Goal: Task Accomplishment & Management: Use online tool/utility

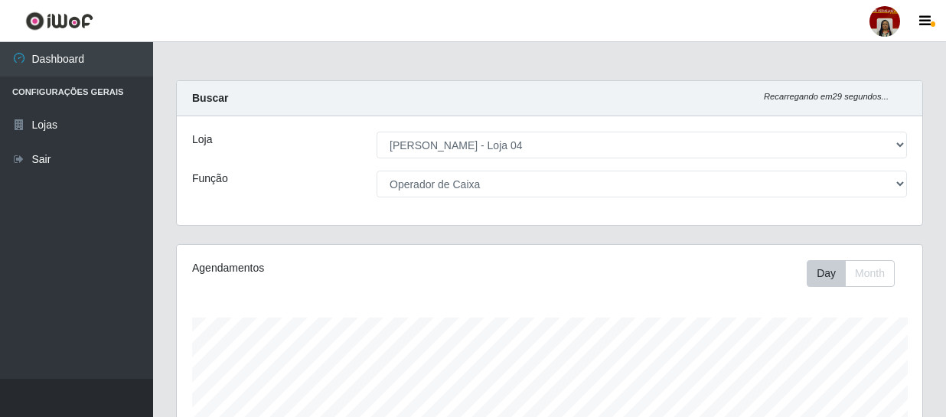
select select "251"
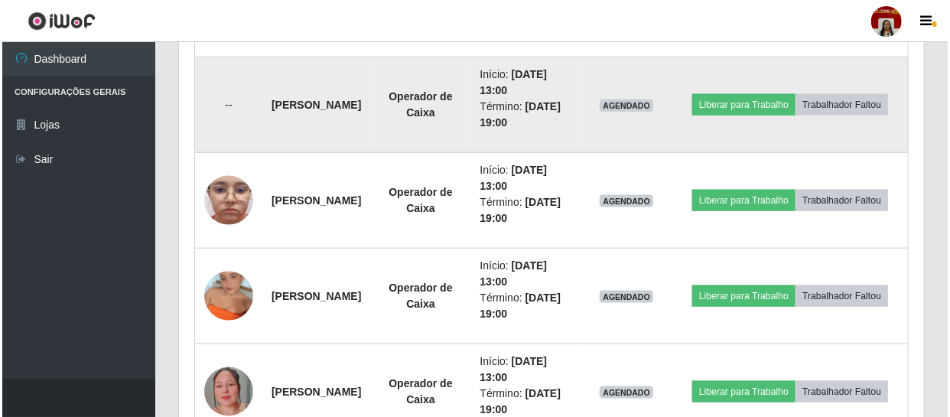
scroll to position [829, 0]
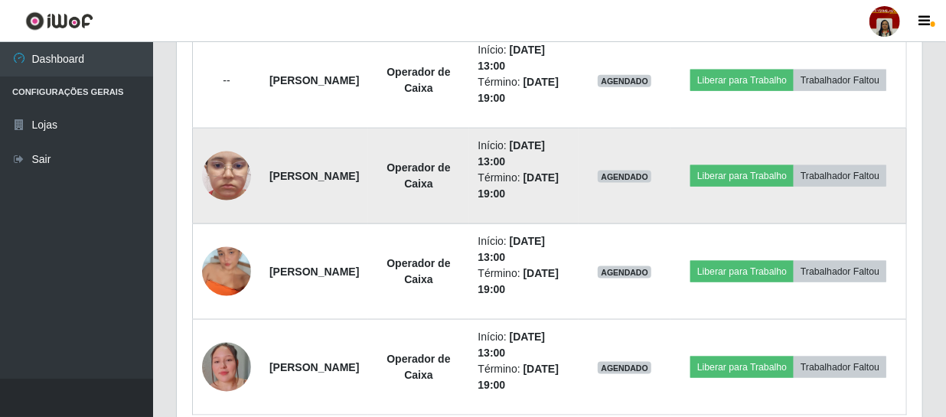
click at [220, 181] on img at bounding box center [226, 176] width 49 height 109
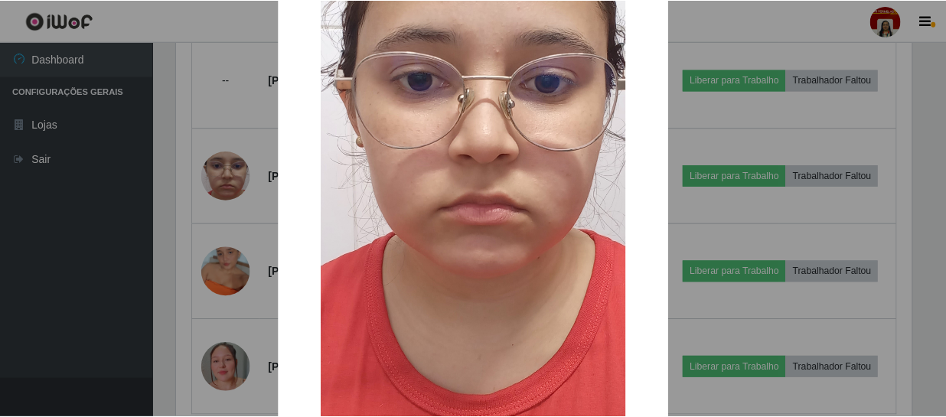
scroll to position [208, 0]
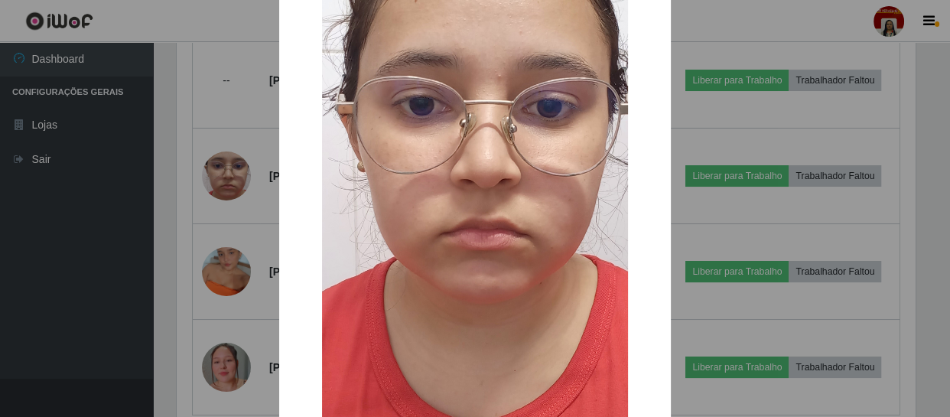
click at [734, 276] on div "× OK Cancel" at bounding box center [475, 208] width 950 height 417
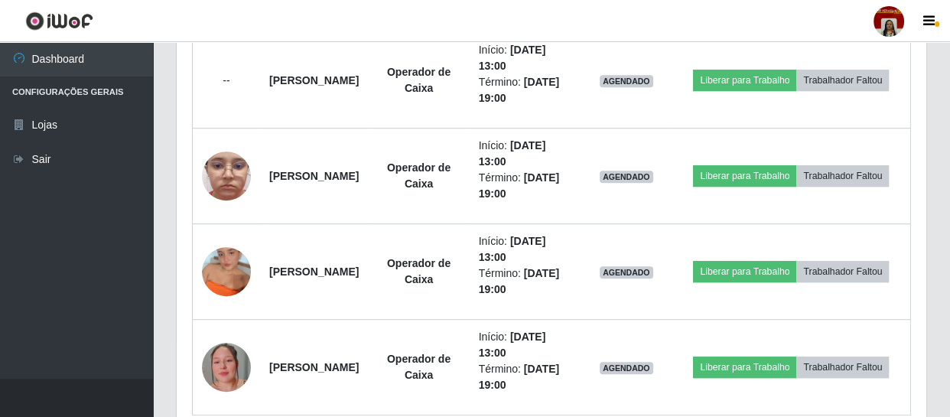
scroll to position [318, 745]
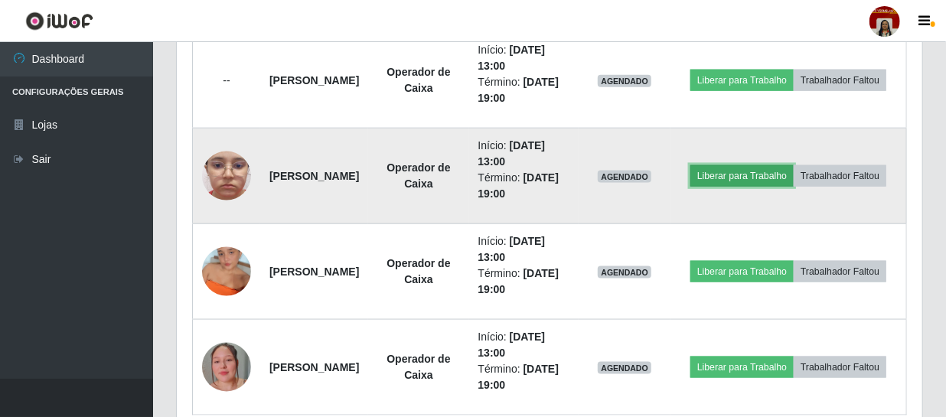
click at [780, 165] on button "Liberar para Trabalho" at bounding box center [741, 175] width 103 height 21
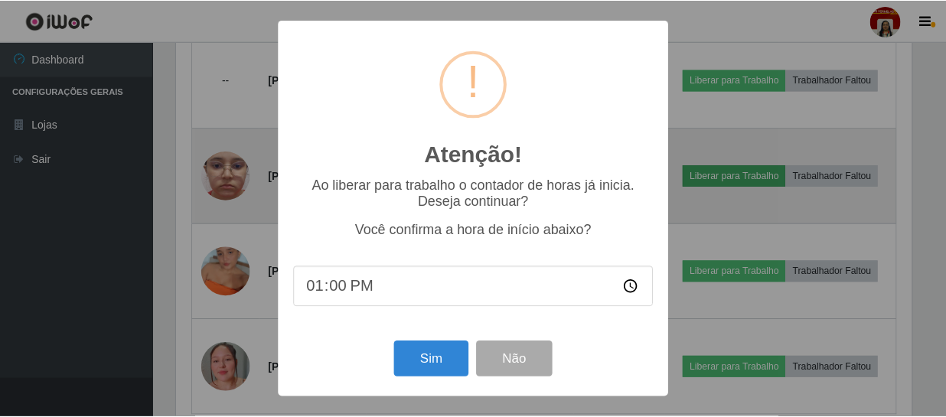
scroll to position [318, 738]
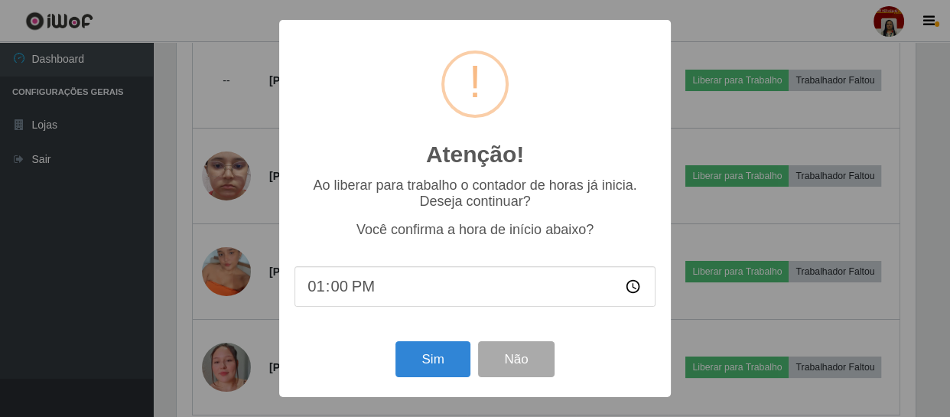
click at [729, 116] on div "Atenção! × Ao liberar para trabalho o contador de horas já inicia. Deseja conti…" at bounding box center [475, 208] width 950 height 417
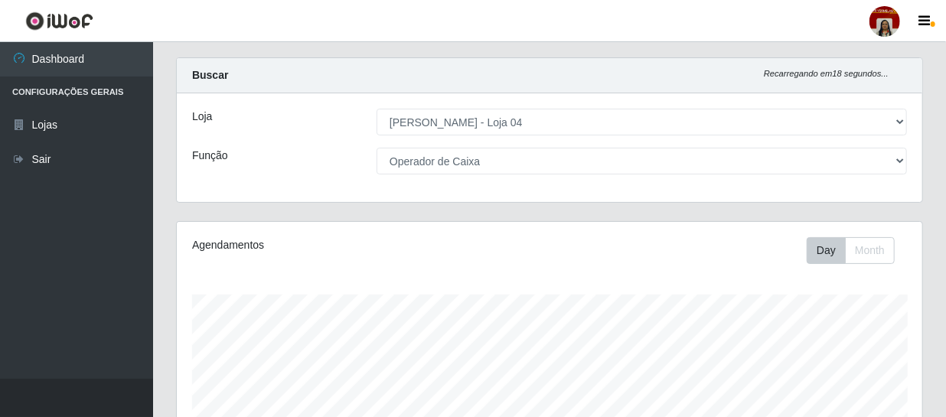
scroll to position [0, 0]
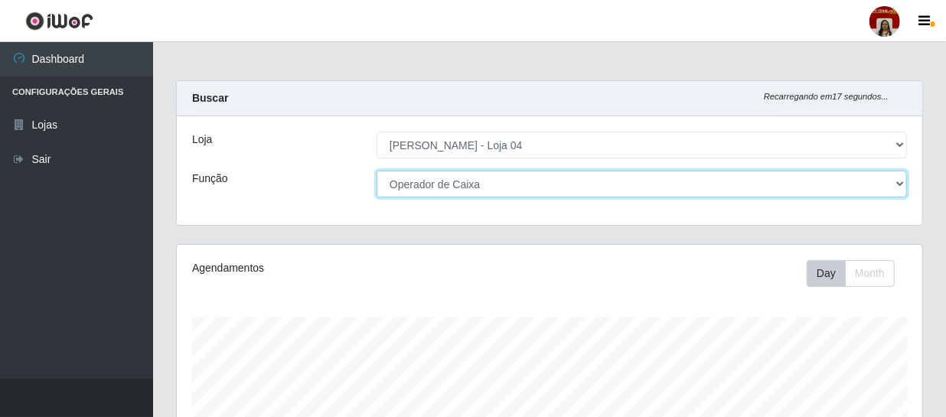
click at [661, 194] on select "[Selecione...] ASG ASG + ASG ++ Auxiliar de Depósito Auxiliar de Depósito + Aux…" at bounding box center [641, 184] width 530 height 27
click at [376, 171] on select "[Selecione...] ASG ASG + ASG ++ Auxiliar de Depósito Auxiliar de Depósito + Aux…" at bounding box center [641, 184] width 530 height 27
click at [563, 195] on select "[Selecione...] ASG ASG + ASG ++ Auxiliar de Depósito Auxiliar de Depósito + Aux…" at bounding box center [641, 184] width 530 height 27
click at [376, 171] on select "[Selecione...] ASG ASG + ASG ++ Auxiliar de Depósito Auxiliar de Depósito + Aux…" at bounding box center [641, 184] width 530 height 27
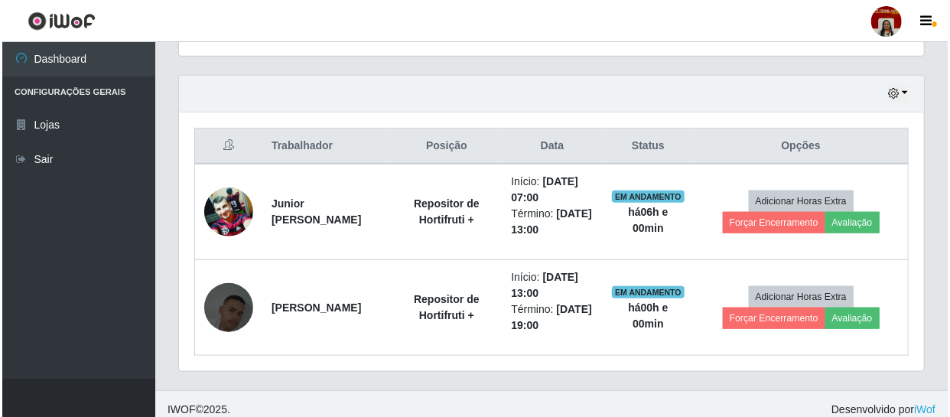
scroll to position [516, 0]
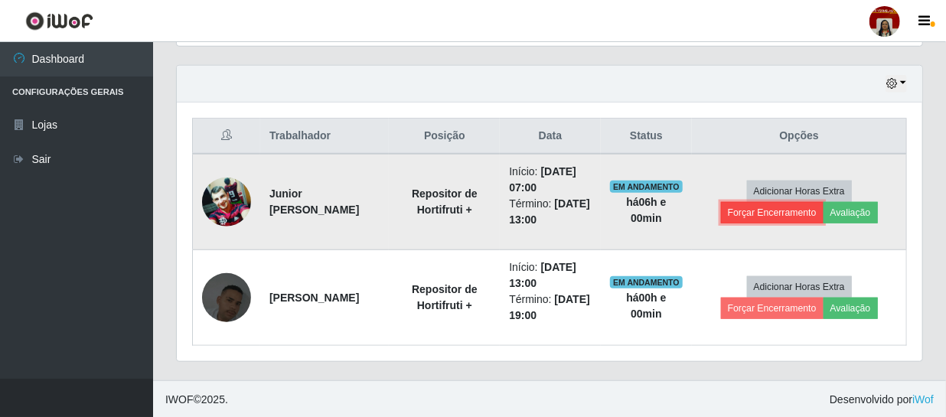
click at [772, 204] on button "Forçar Encerramento" at bounding box center [772, 212] width 103 height 21
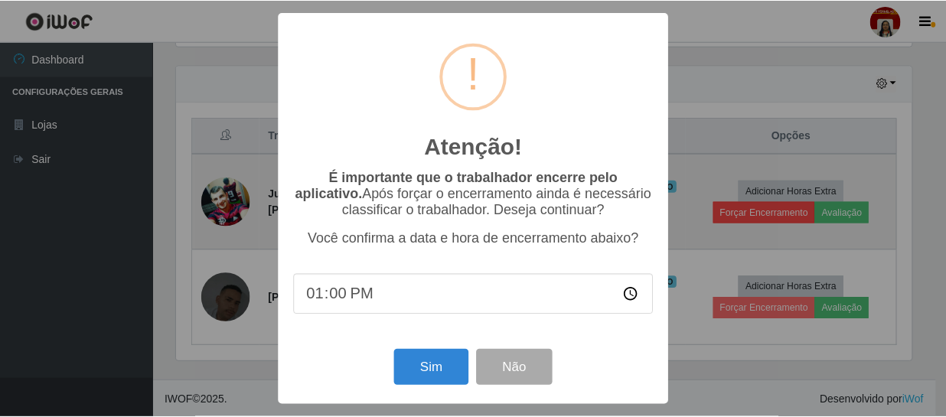
scroll to position [318, 738]
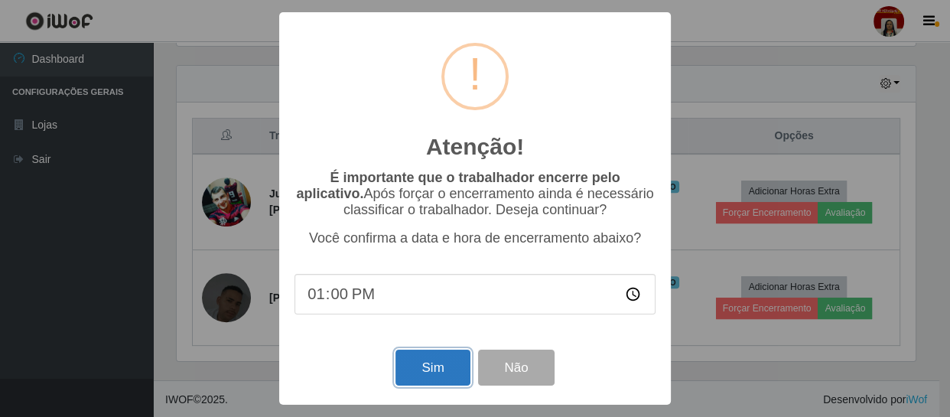
click at [440, 376] on button "Sim" at bounding box center [433, 368] width 74 height 36
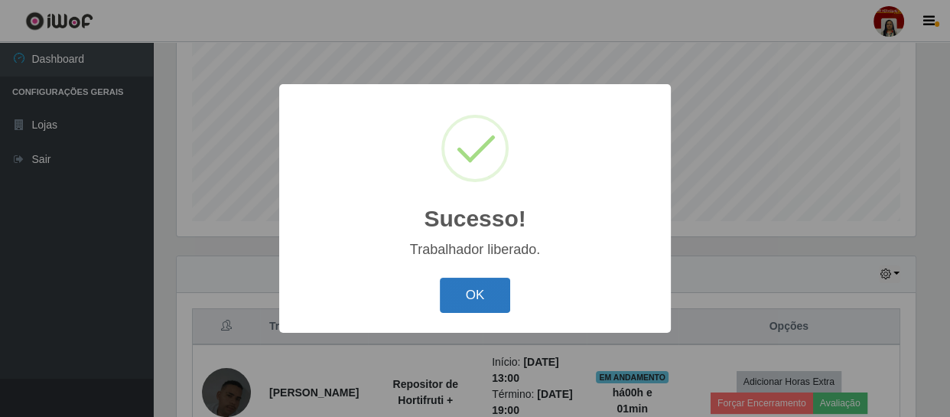
click at [467, 303] on button "OK" at bounding box center [475, 296] width 71 height 36
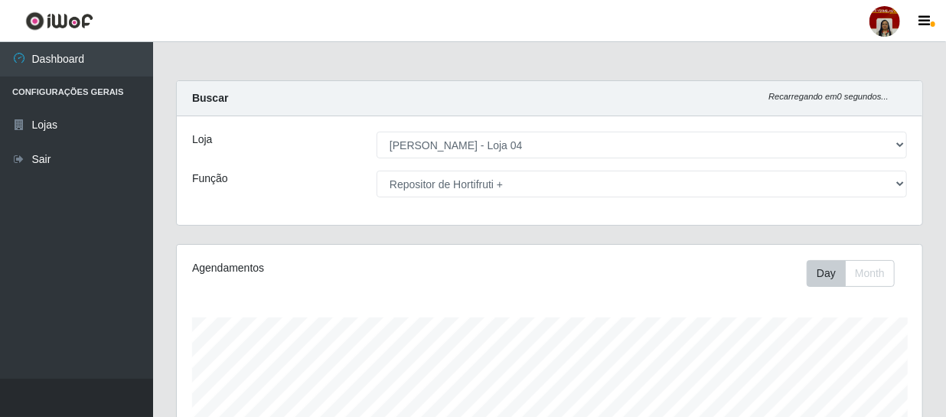
scroll to position [0, 0]
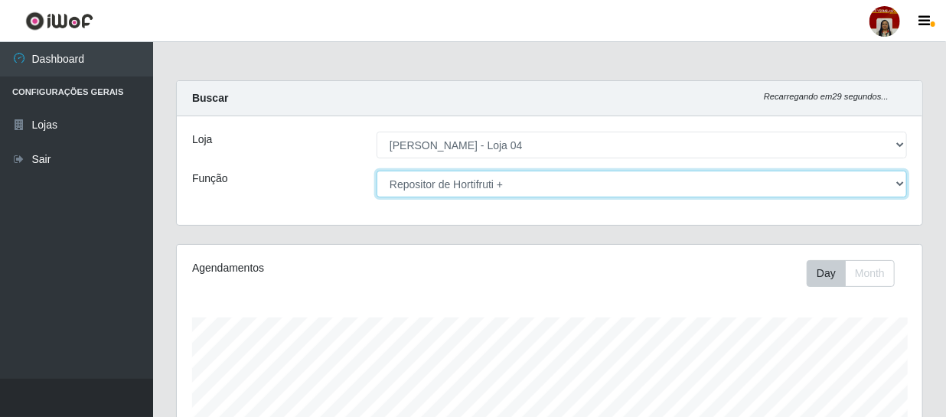
click at [772, 178] on select "[Selecione...] ASG ASG + ASG ++ Auxiliar de Depósito Auxiliar de Depósito + Aux…" at bounding box center [641, 184] width 530 height 27
click at [676, 187] on select "[Selecione...] ASG ASG + ASG ++ Auxiliar de Depósito Auxiliar de Depósito + Aux…" at bounding box center [641, 184] width 530 height 27
click at [376, 171] on select "[Selecione...] ASG ASG + ASG ++ Auxiliar de Depósito Auxiliar de Depósito + Aux…" at bounding box center [641, 184] width 530 height 27
click at [491, 186] on select "[Selecione...] ASG ASG + ASG ++ Auxiliar de Depósito Auxiliar de Depósito + Aux…" at bounding box center [641, 184] width 530 height 27
click at [376, 171] on select "[Selecione...] ASG ASG + ASG ++ Auxiliar de Depósito Auxiliar de Depósito + Aux…" at bounding box center [641, 184] width 530 height 27
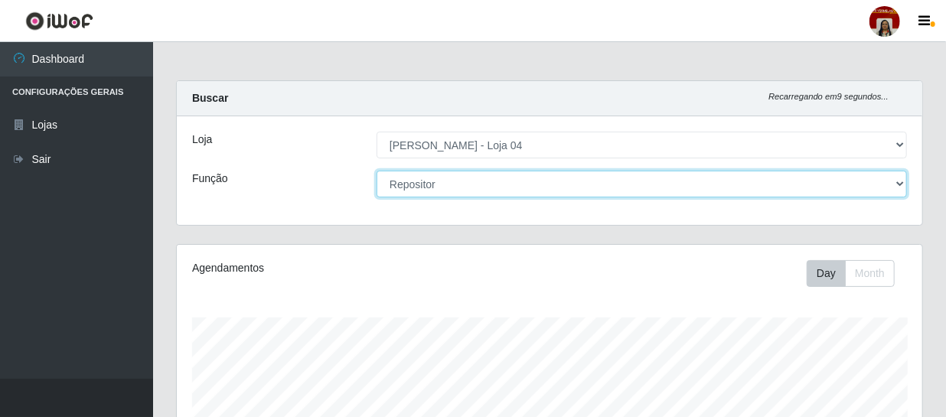
drag, startPoint x: 803, startPoint y: 184, endPoint x: 786, endPoint y: 187, distance: 18.0
click at [803, 184] on select "[Selecione...] ASG ASG + ASG ++ Auxiliar de Depósito Auxiliar de Depósito + Aux…" at bounding box center [641, 184] width 530 height 27
click at [376, 171] on select "[Selecione...] ASG ASG + ASG ++ Auxiliar de Depósito Auxiliar de Depósito + Aux…" at bounding box center [641, 184] width 530 height 27
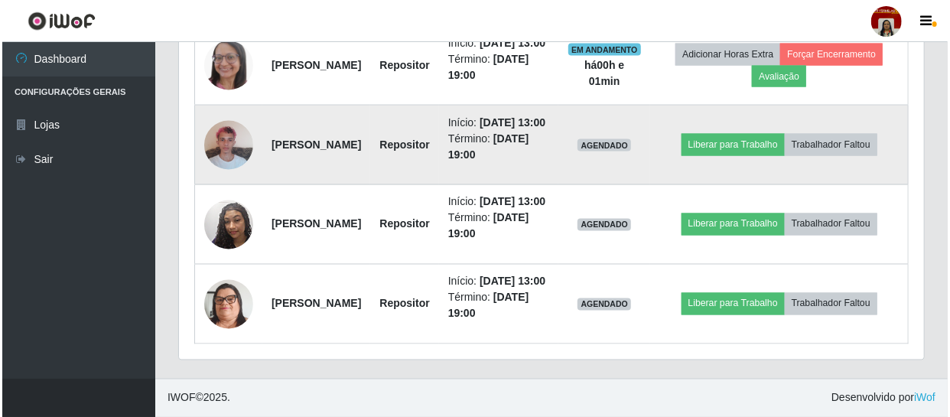
scroll to position [1252, 0]
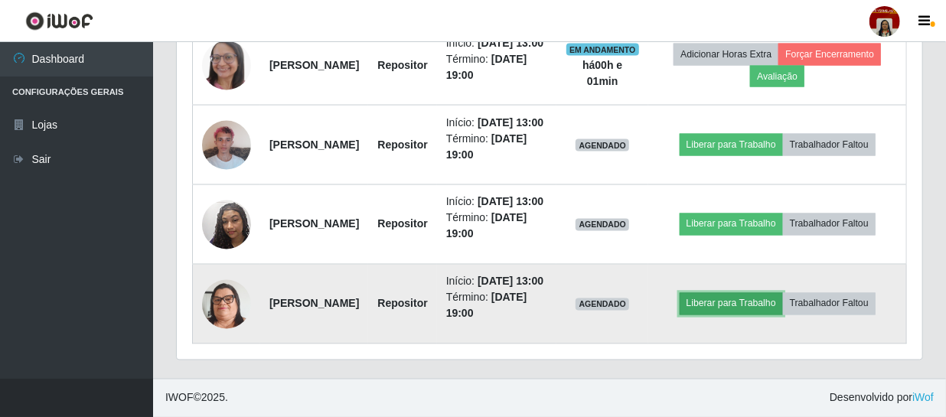
click at [726, 314] on button "Liberar para Trabalho" at bounding box center [730, 303] width 103 height 21
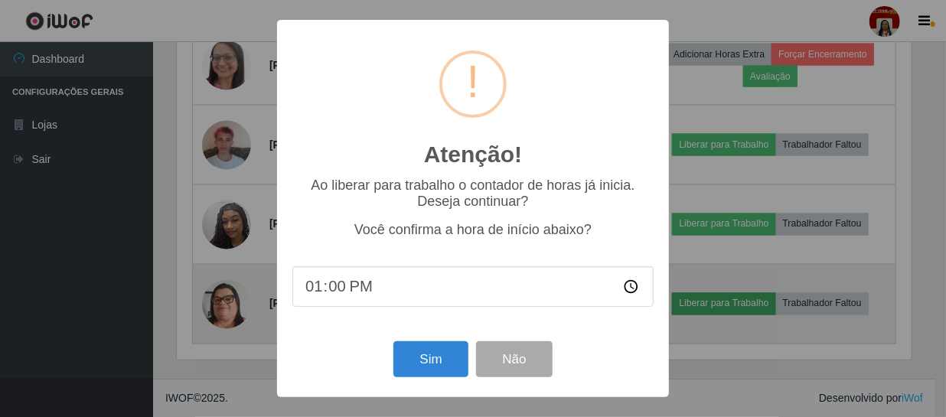
scroll to position [318, 738]
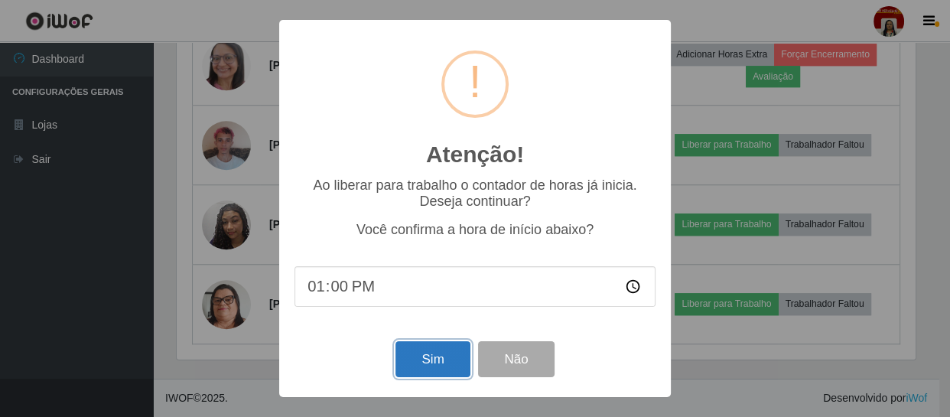
click at [444, 372] on button "Sim" at bounding box center [433, 359] width 74 height 36
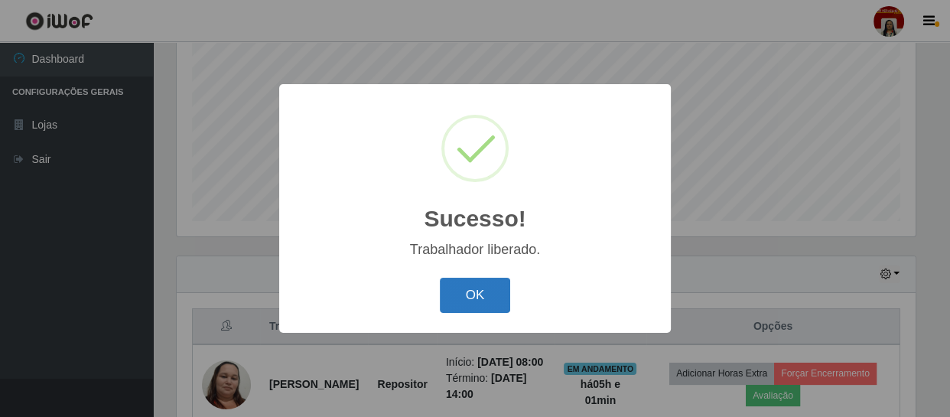
click at [456, 305] on button "OK" at bounding box center [475, 296] width 71 height 36
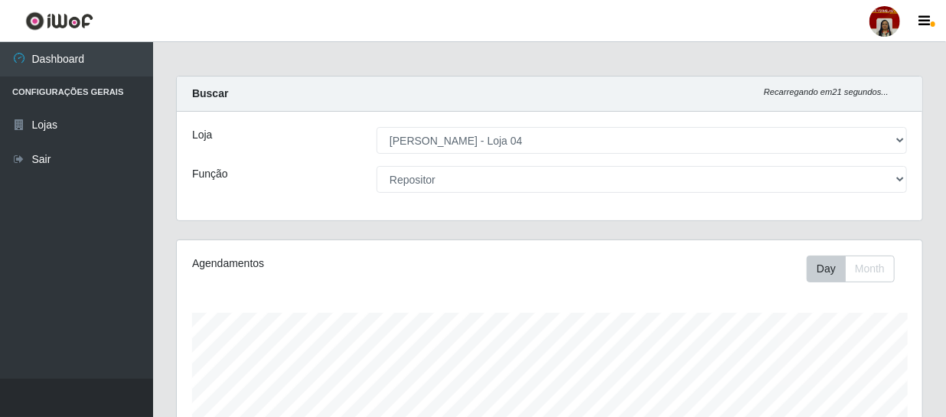
scroll to position [0, 0]
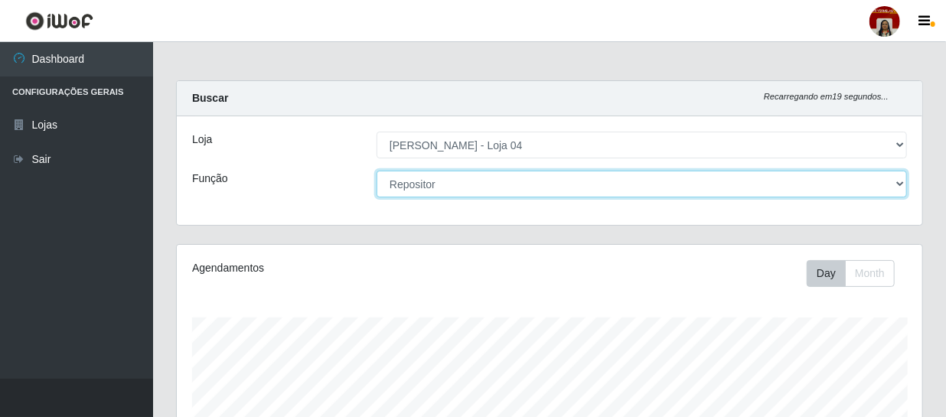
click at [667, 192] on select "[Selecione...] ASG ASG + ASG ++ Auxiliar de Depósito Auxiliar de Depósito + Aux…" at bounding box center [641, 184] width 530 height 27
click at [376, 171] on select "[Selecione...] ASG ASG + ASG ++ Auxiliar de Depósito Auxiliar de Depósito + Aux…" at bounding box center [641, 184] width 530 height 27
click at [684, 177] on select "[Selecione...] ASG ASG + ASG ++ Auxiliar de Depósito Auxiliar de Depósito + Aux…" at bounding box center [641, 184] width 530 height 27
click at [376, 171] on select "[Selecione...] ASG ASG + ASG ++ Auxiliar de Depósito Auxiliar de Depósito + Aux…" at bounding box center [641, 184] width 530 height 27
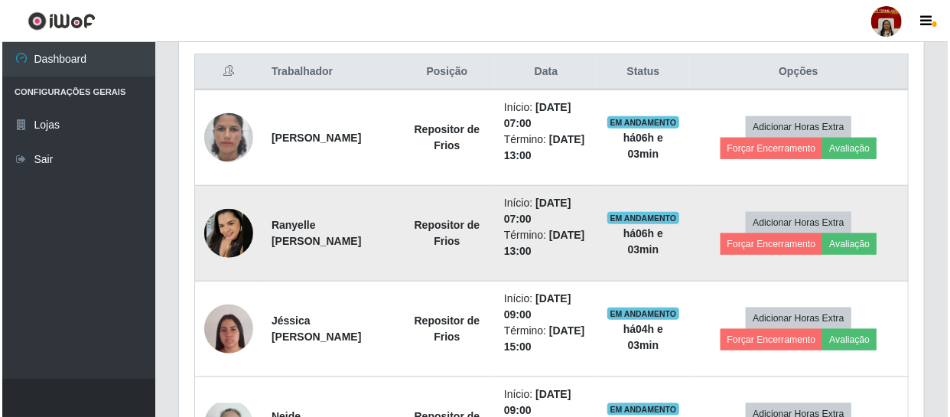
scroll to position [556, 0]
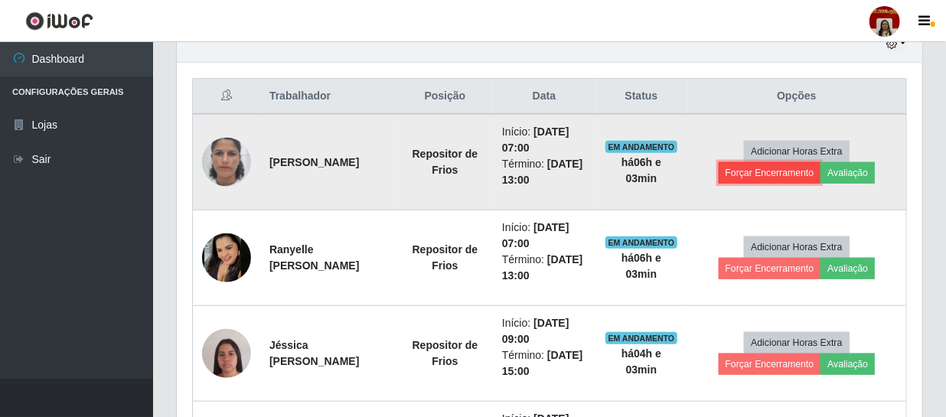
click at [801, 171] on button "Forçar Encerramento" at bounding box center [769, 172] width 103 height 21
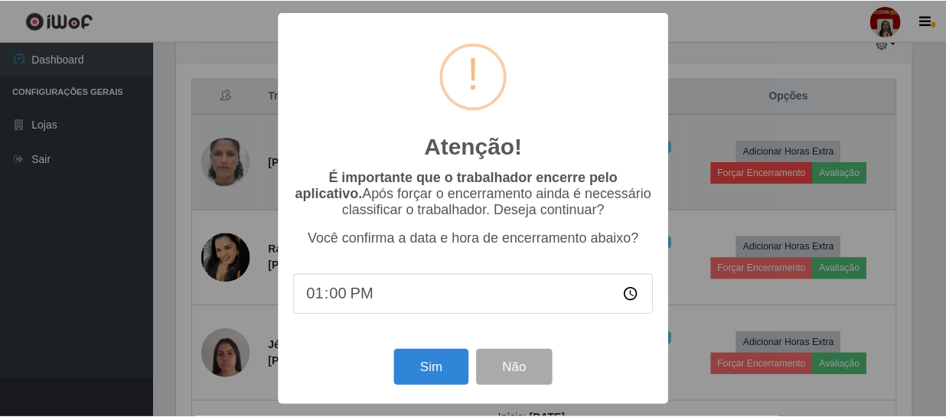
scroll to position [318, 738]
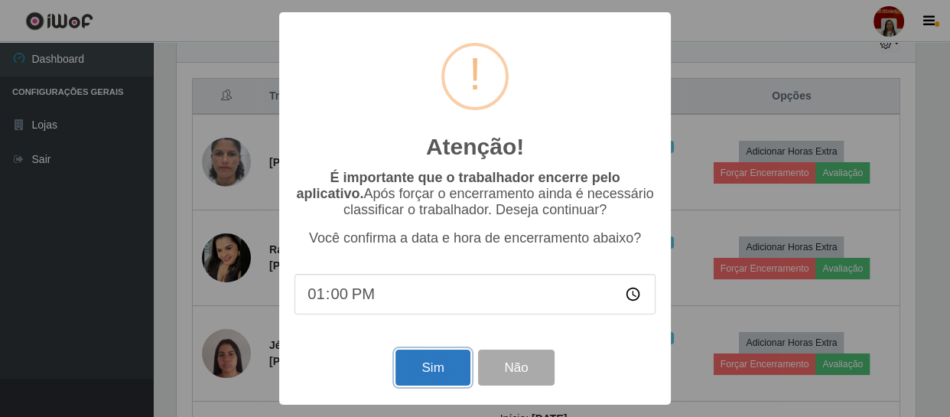
click at [436, 381] on button "Sim" at bounding box center [433, 368] width 74 height 36
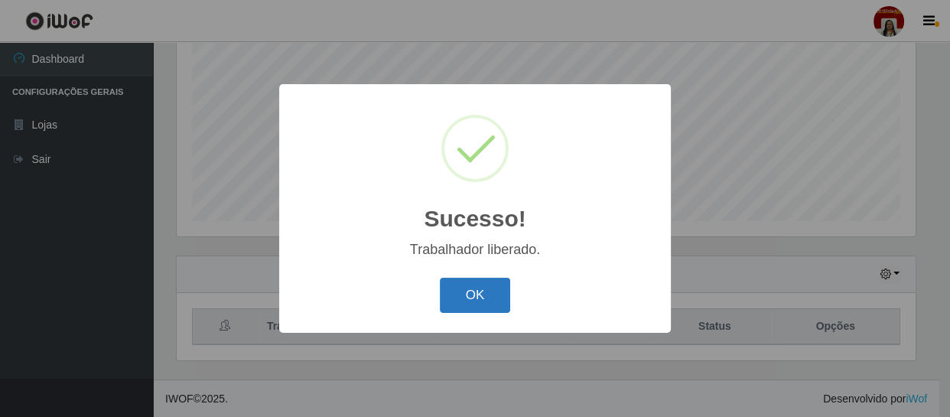
click at [488, 305] on button "OK" at bounding box center [475, 296] width 71 height 36
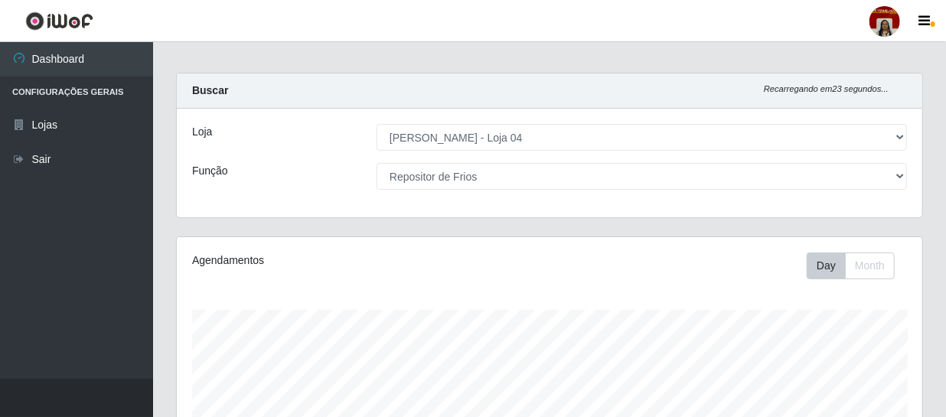
scroll to position [0, 0]
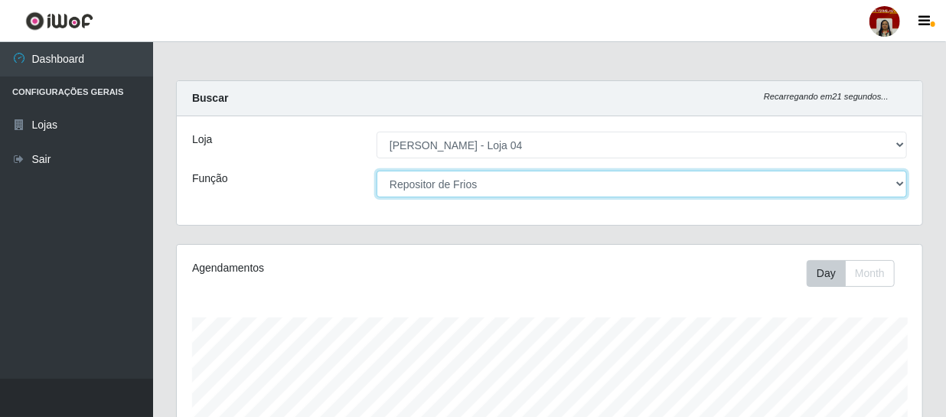
click at [588, 180] on select "[Selecione...] ASG ASG + ASG ++ Auxiliar de Depósito Auxiliar de Depósito + Aux…" at bounding box center [641, 184] width 530 height 27
click at [588, 183] on select "[Selecione...] ASG ASG + ASG ++ Auxiliar de Depósito Auxiliar de Depósito + Aux…" at bounding box center [641, 184] width 530 height 27
click at [376, 171] on select "[Selecione...] ASG ASG + ASG ++ Auxiliar de Depósito Auxiliar de Depósito + Aux…" at bounding box center [641, 184] width 530 height 27
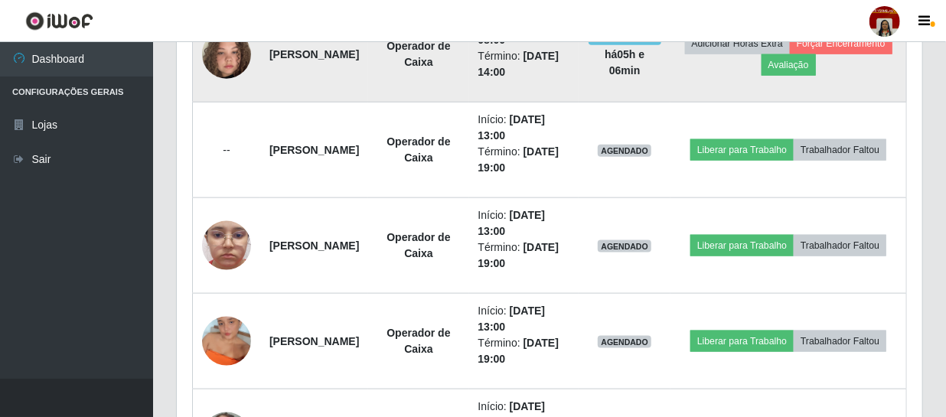
scroll to position [829, 0]
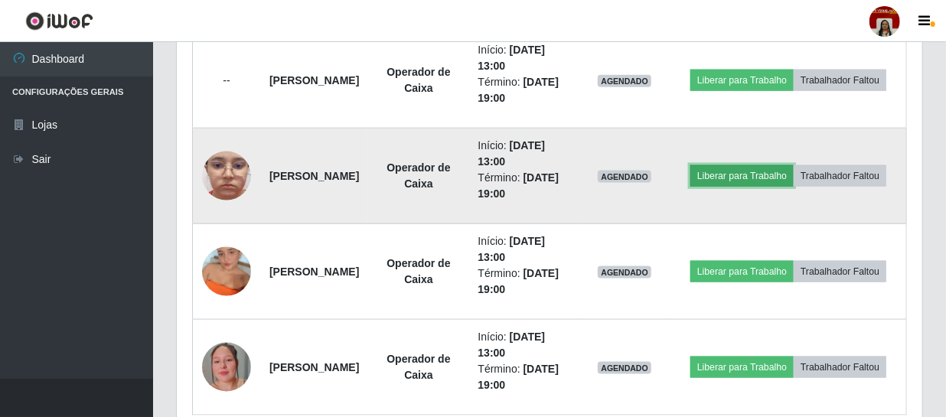
click at [793, 165] on button "Liberar para Trabalho" at bounding box center [741, 175] width 103 height 21
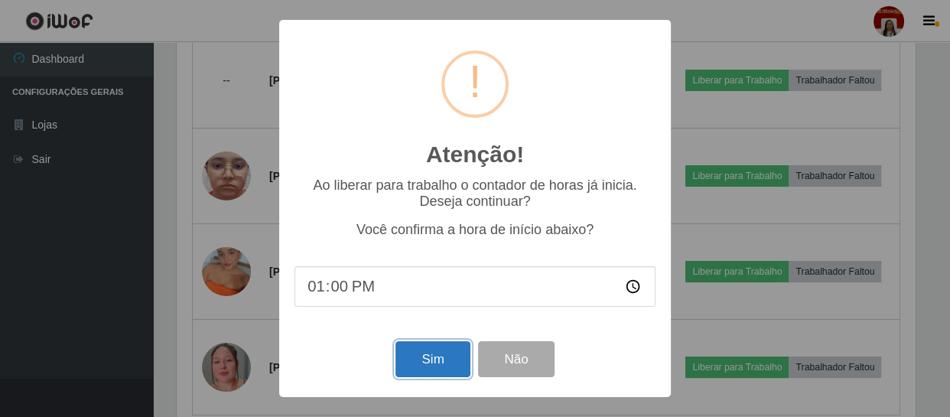
click at [441, 367] on button "Sim" at bounding box center [433, 359] width 74 height 36
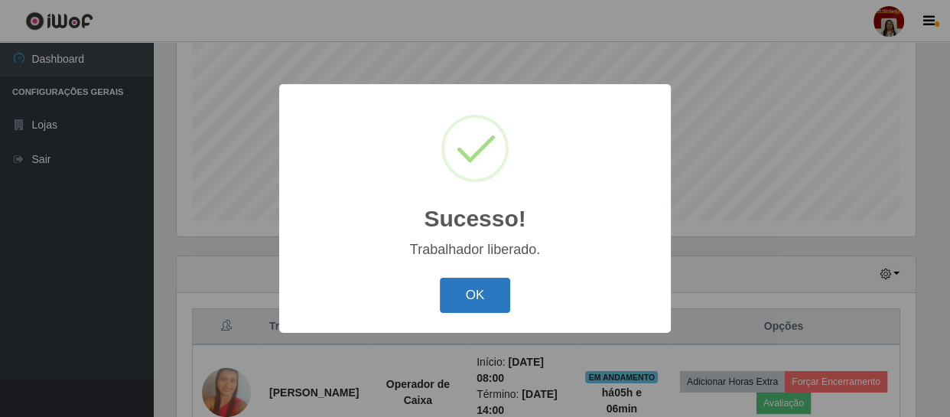
click at [487, 304] on button "OK" at bounding box center [475, 296] width 71 height 36
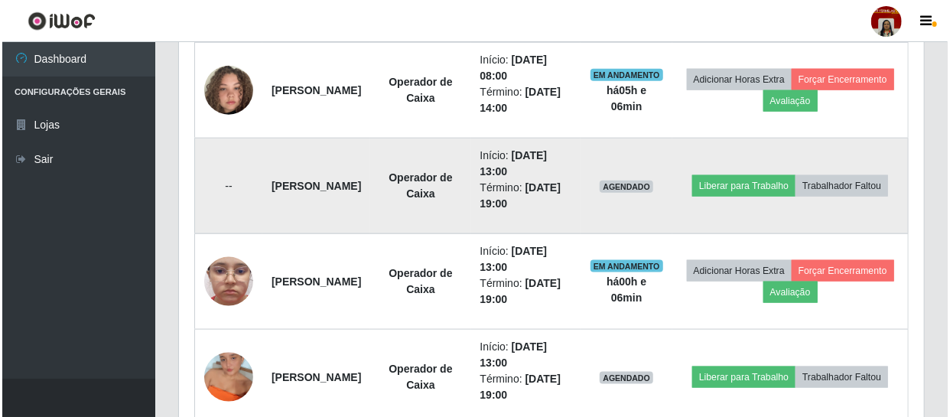
scroll to position [813, 0]
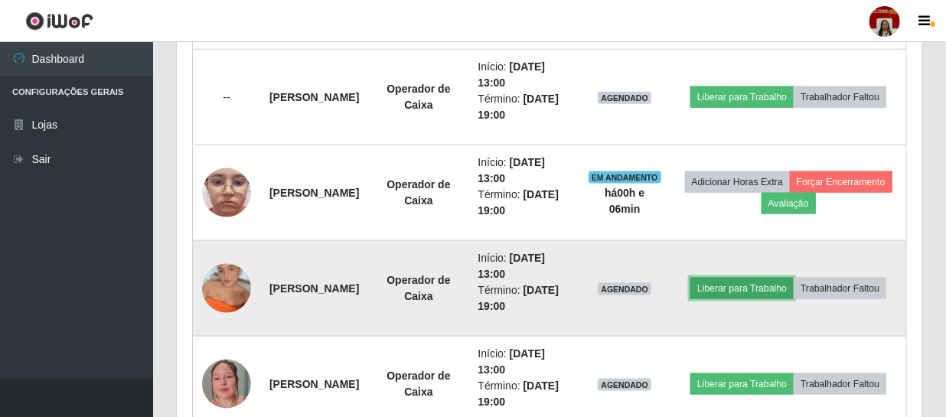
click at [793, 278] on button "Liberar para Trabalho" at bounding box center [741, 288] width 103 height 21
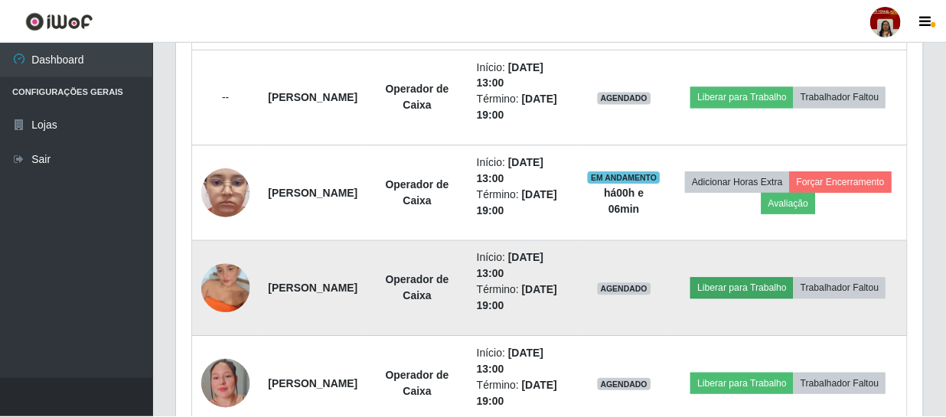
scroll to position [318, 738]
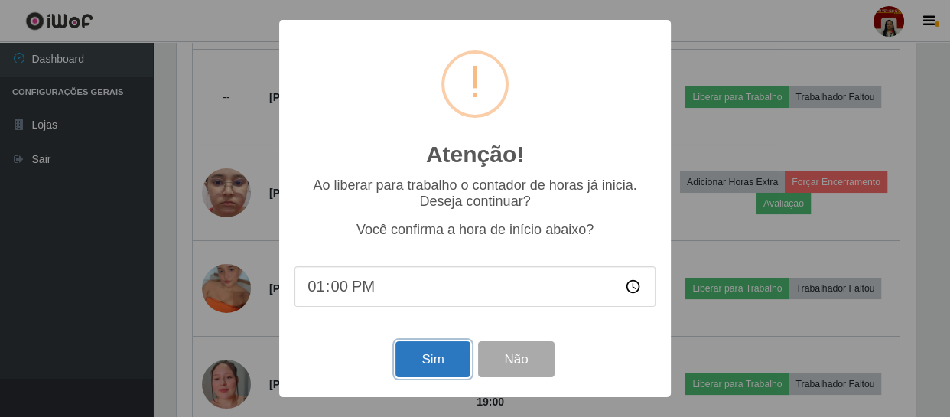
click at [429, 373] on button "Sim" at bounding box center [433, 359] width 74 height 36
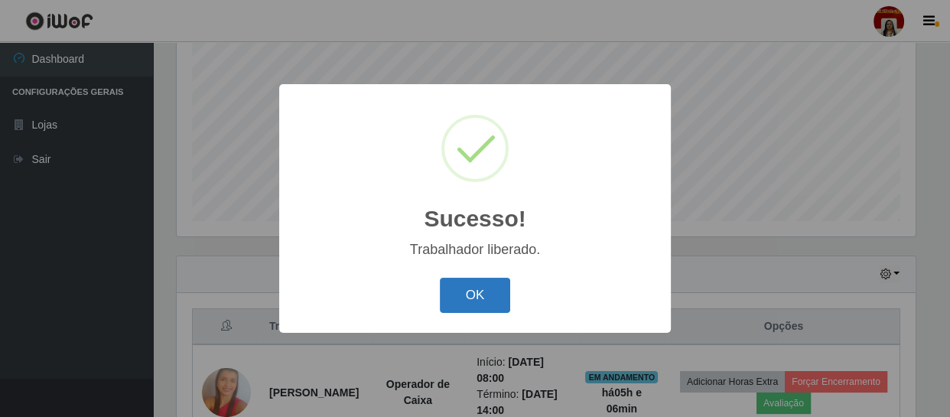
click at [492, 293] on button "OK" at bounding box center [475, 296] width 71 height 36
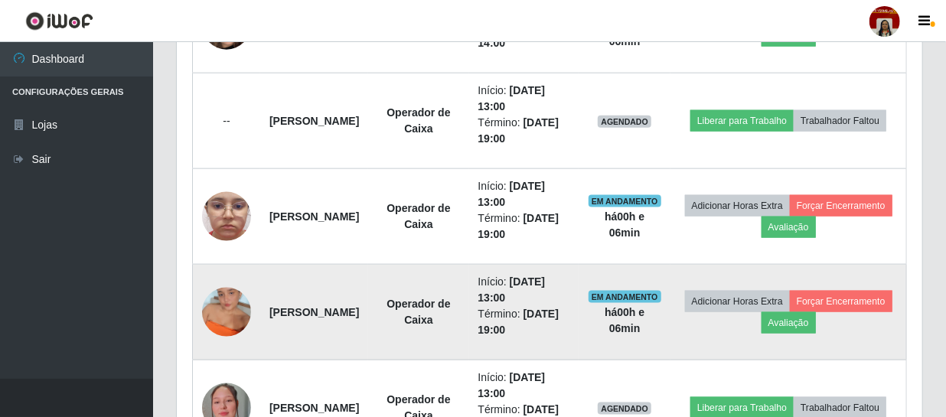
scroll to position [813, 0]
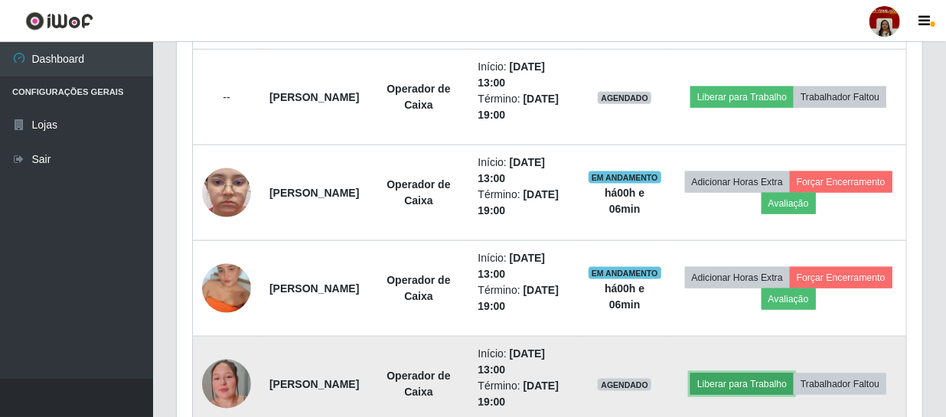
click at [793, 373] on button "Liberar para Trabalho" at bounding box center [741, 383] width 103 height 21
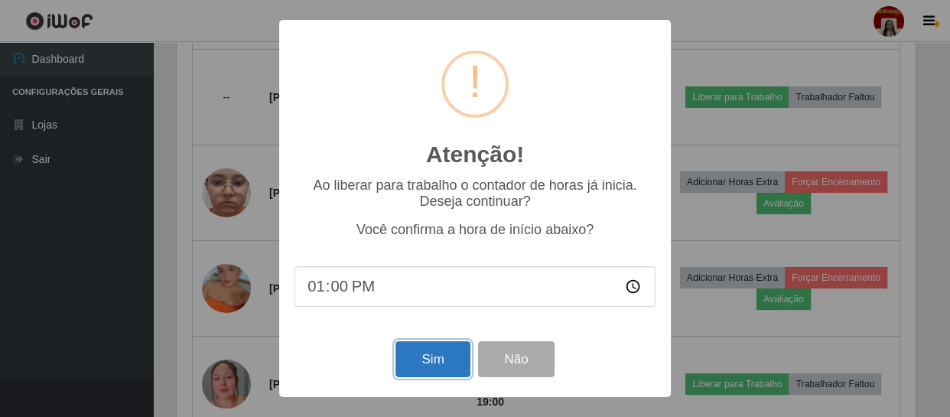
click at [438, 367] on button "Sim" at bounding box center [433, 359] width 74 height 36
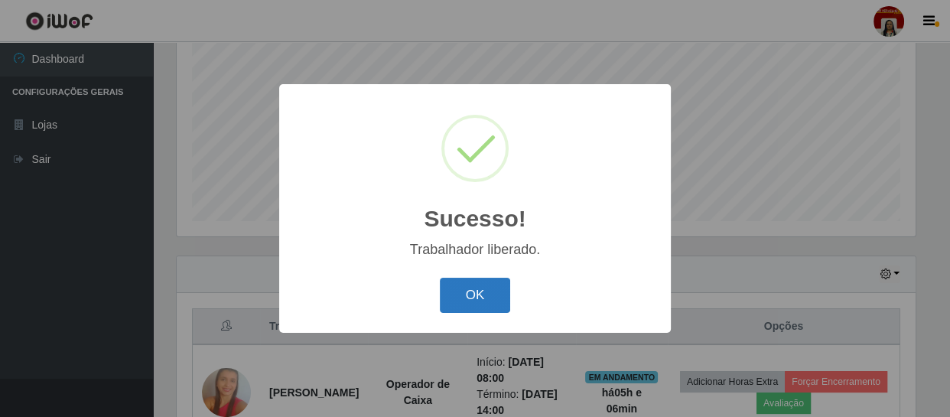
click at [485, 298] on button "OK" at bounding box center [475, 296] width 71 height 36
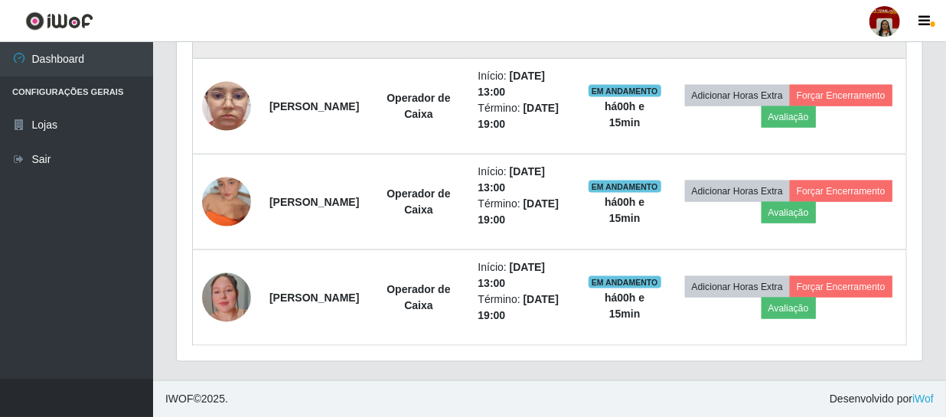
scroll to position [690, 0]
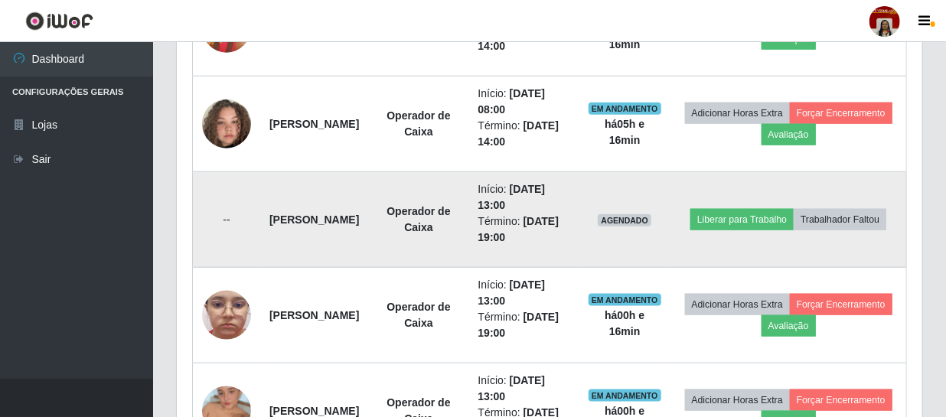
click at [236, 220] on td "--" at bounding box center [227, 220] width 68 height 96
click at [354, 219] on strong "[PERSON_NAME]" at bounding box center [314, 219] width 90 height 12
click at [327, 225] on td "[PERSON_NAME]" at bounding box center [314, 220] width 108 height 96
click at [327, 218] on strong "[PERSON_NAME]" at bounding box center [314, 219] width 90 height 12
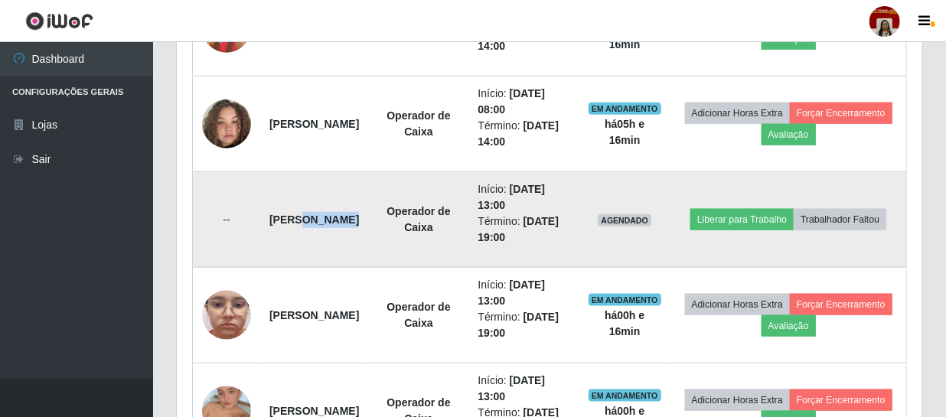
click at [327, 218] on strong "[PERSON_NAME]" at bounding box center [314, 219] width 90 height 12
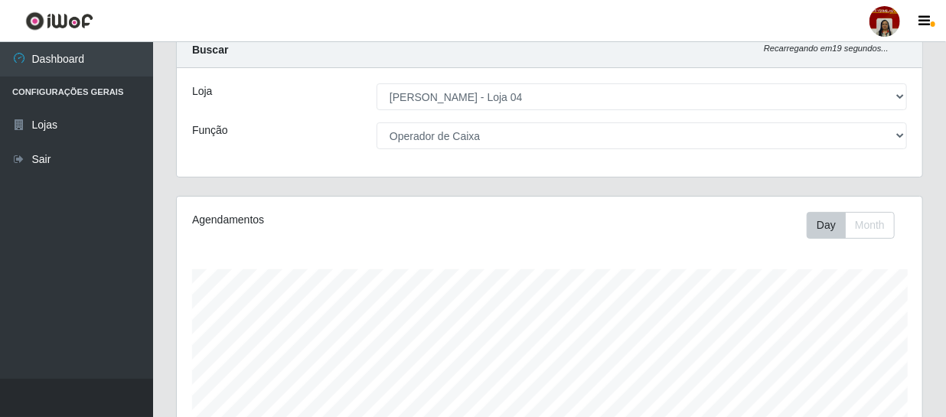
scroll to position [0, 0]
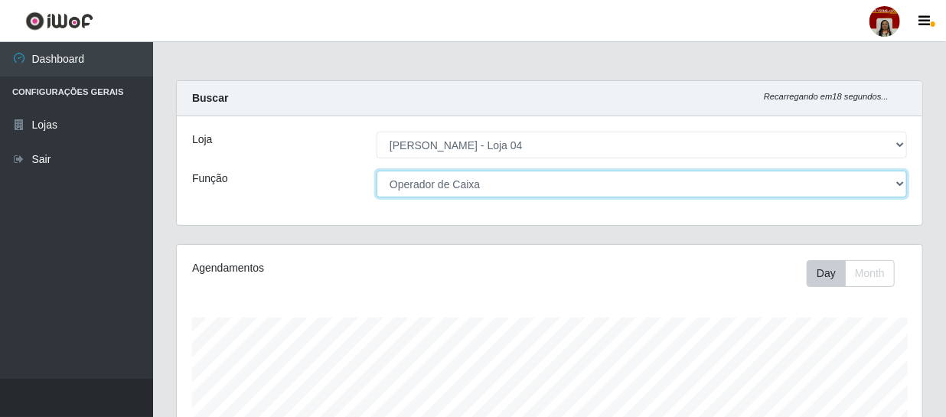
click at [533, 191] on select "[Selecione...] ASG ASG + ASG ++ Auxiliar de Depósito Auxiliar de Depósito + Aux…" at bounding box center [641, 184] width 530 height 27
click at [376, 171] on select "[Selecione...] ASG ASG + ASG ++ Auxiliar de Depósito Auxiliar de Depósito + Aux…" at bounding box center [641, 184] width 530 height 27
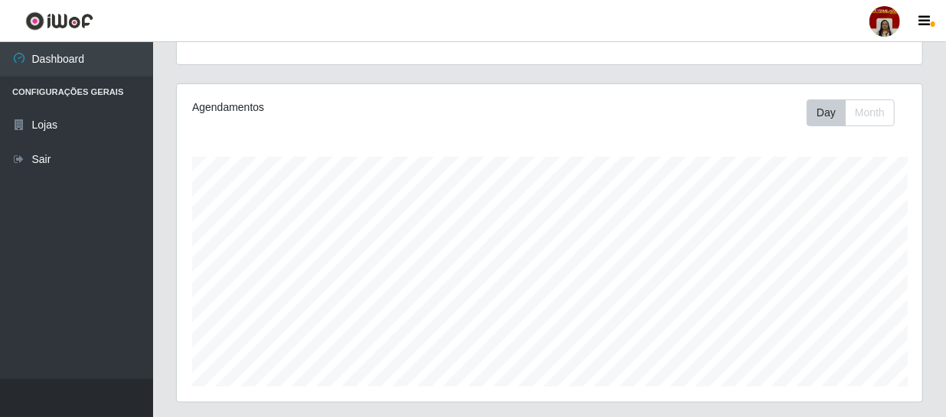
scroll to position [30, 0]
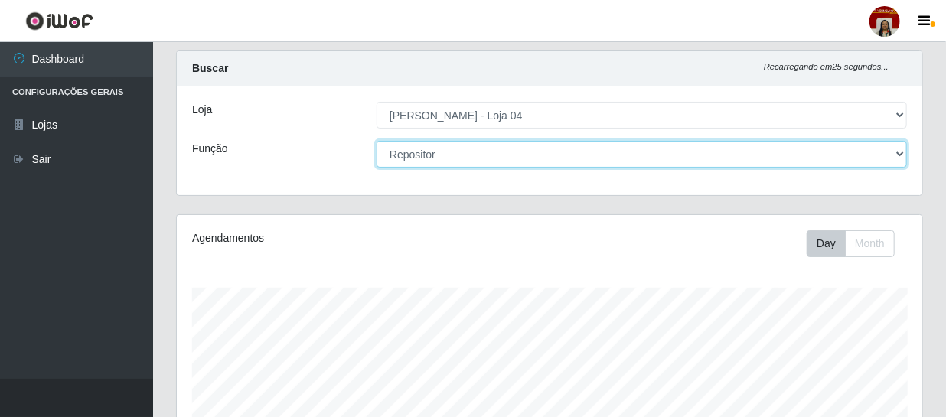
click at [468, 157] on select "[Selecione...] ASG ASG + ASG ++ Auxiliar de Depósito Auxiliar de Depósito + Aux…" at bounding box center [641, 154] width 530 height 27
click at [376, 141] on select "[Selecione...] ASG ASG + ASG ++ Auxiliar de Depósito Auxiliar de Depósito + Aux…" at bounding box center [641, 154] width 530 height 27
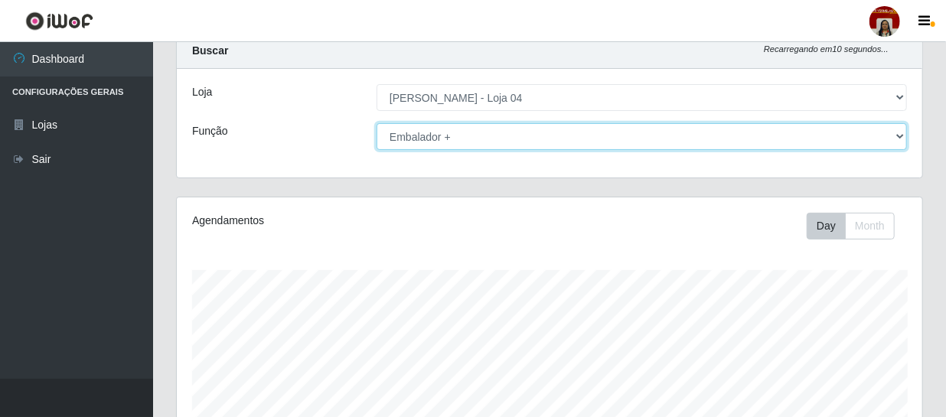
scroll to position [0, 0]
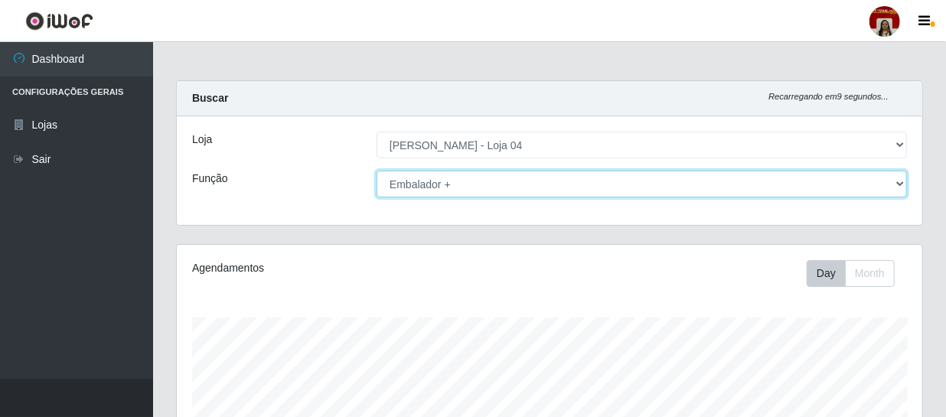
drag, startPoint x: 507, startPoint y: 180, endPoint x: 477, endPoint y: 218, distance: 48.5
click at [507, 180] on select "[Selecione...] ASG ASG + ASG ++ Auxiliar de Depósito Auxiliar de Depósito + Aux…" at bounding box center [641, 184] width 530 height 27
click at [456, 177] on select "[Selecione...] ASG ASG + ASG ++ Auxiliar de Depósito Auxiliar de Depósito + Aux…" at bounding box center [641, 184] width 530 height 27
click at [453, 182] on select "[Selecione...] ASG ASG + ASG ++ Auxiliar de Depósito Auxiliar de Depósito + Aux…" at bounding box center [641, 184] width 530 height 27
click at [453, 183] on select "[Selecione...] ASG ASG + ASG ++ Auxiliar de Depósito Auxiliar de Depósito + Aux…" at bounding box center [641, 184] width 530 height 27
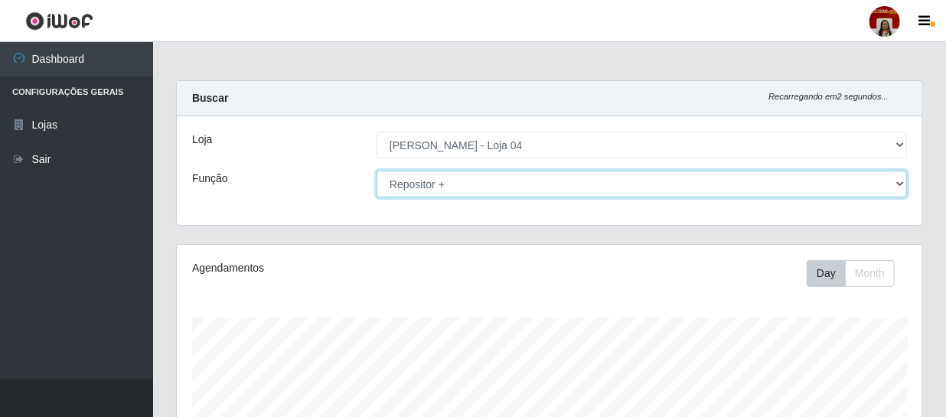
click at [376, 171] on select "[Selecione...] ASG ASG + ASG ++ Auxiliar de Depósito Auxiliar de Depósito + Aux…" at bounding box center [641, 184] width 530 height 27
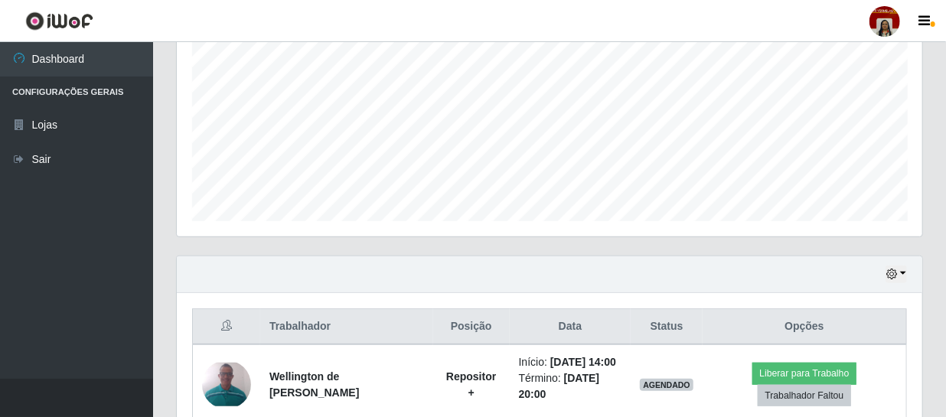
scroll to position [604, 0]
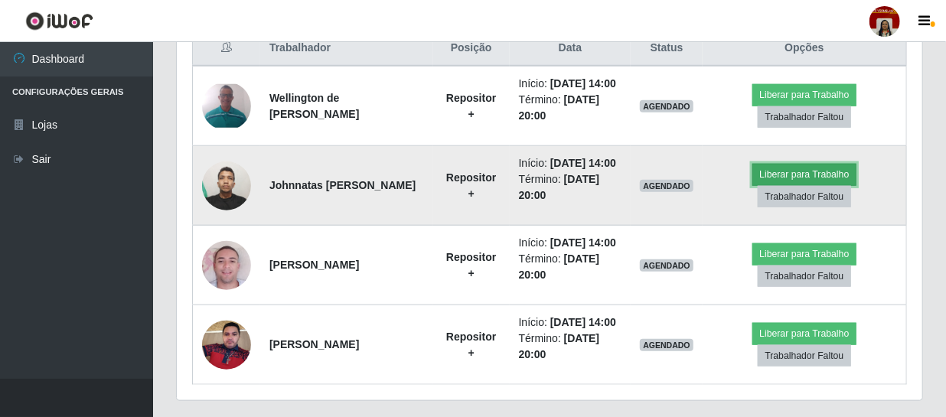
click at [800, 175] on button "Liberar para Trabalho" at bounding box center [803, 174] width 103 height 21
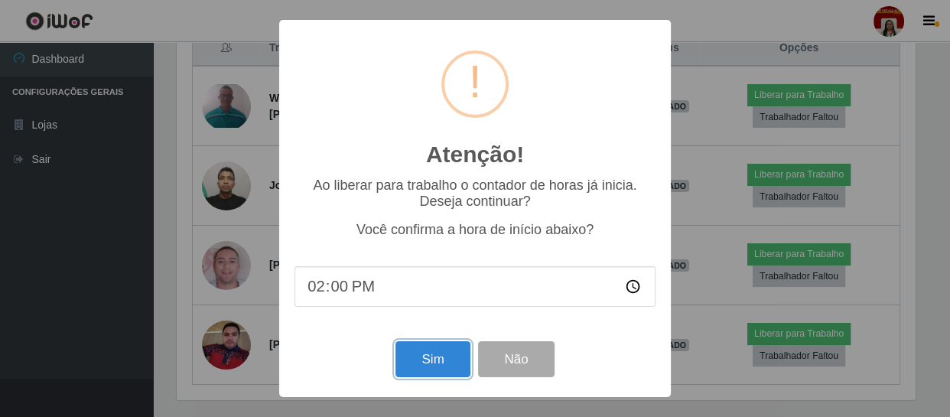
click at [435, 353] on button "Sim" at bounding box center [433, 359] width 74 height 36
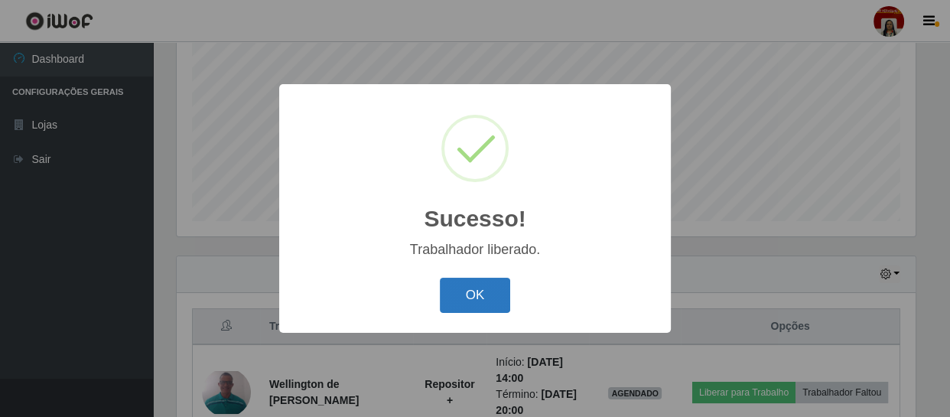
click at [476, 291] on button "OK" at bounding box center [475, 296] width 71 height 36
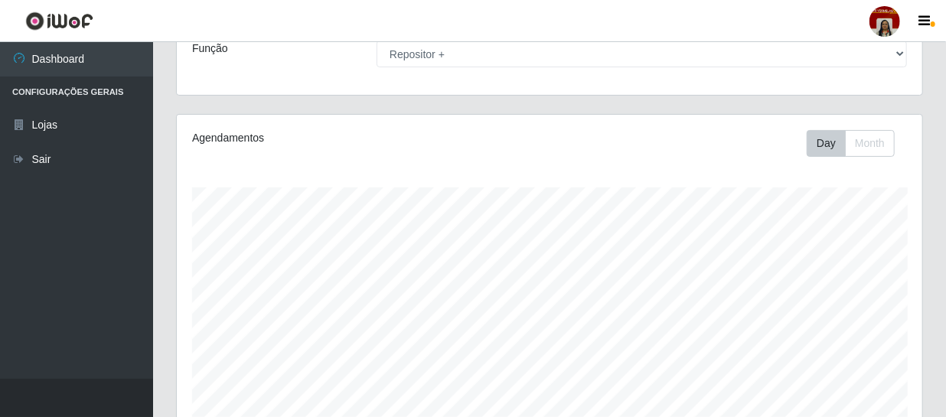
scroll to position [82, 0]
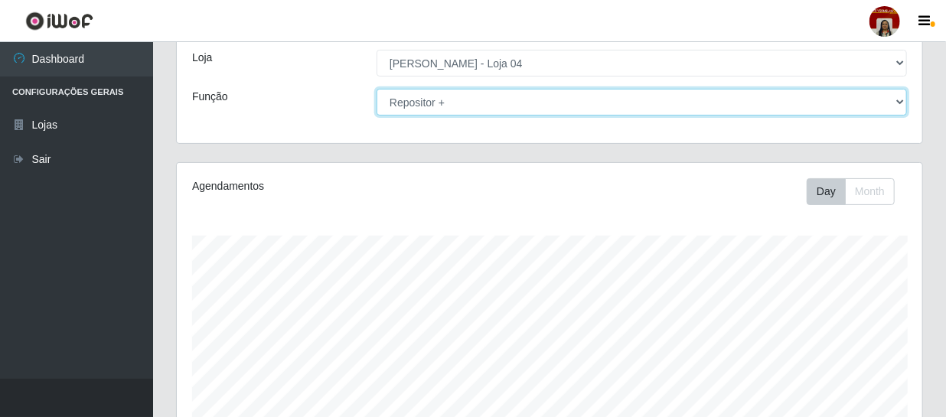
click at [472, 102] on select "[Selecione...] ASG ASG + ASG ++ Auxiliar de Depósito Auxiliar de Depósito + Aux…" at bounding box center [641, 102] width 530 height 27
click at [376, 89] on select "[Selecione...] ASG ASG + ASG ++ Auxiliar de Depósito Auxiliar de Depósito + Aux…" at bounding box center [641, 102] width 530 height 27
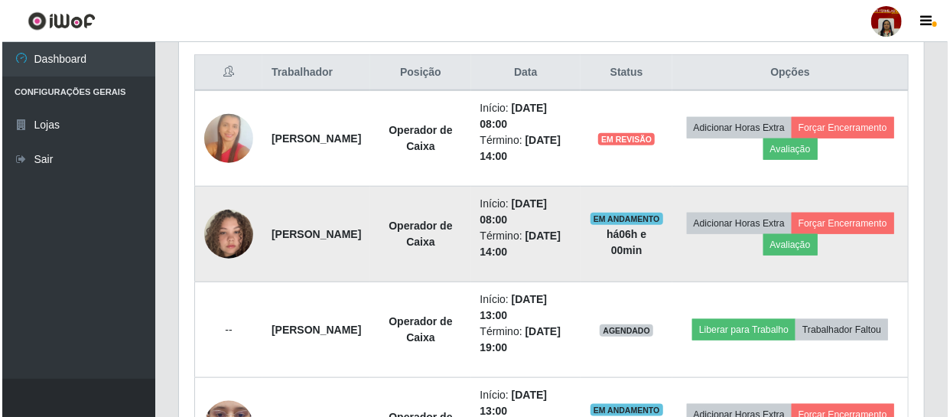
scroll to position [604, 0]
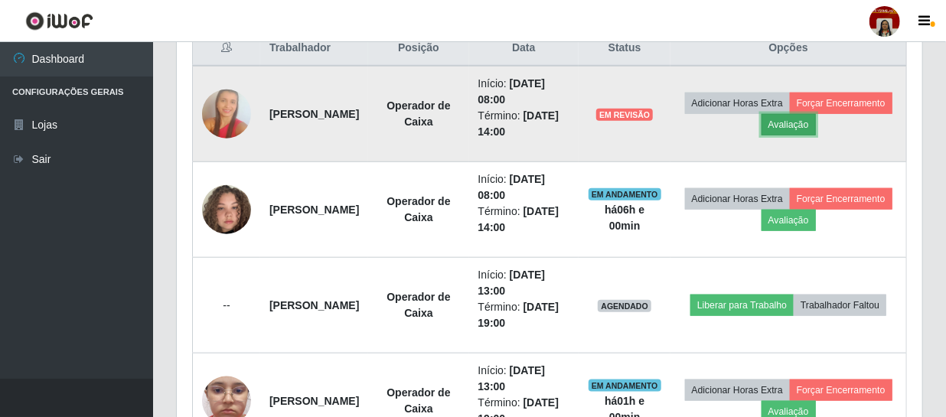
click at [816, 122] on button "Avaliação" at bounding box center [788, 124] width 54 height 21
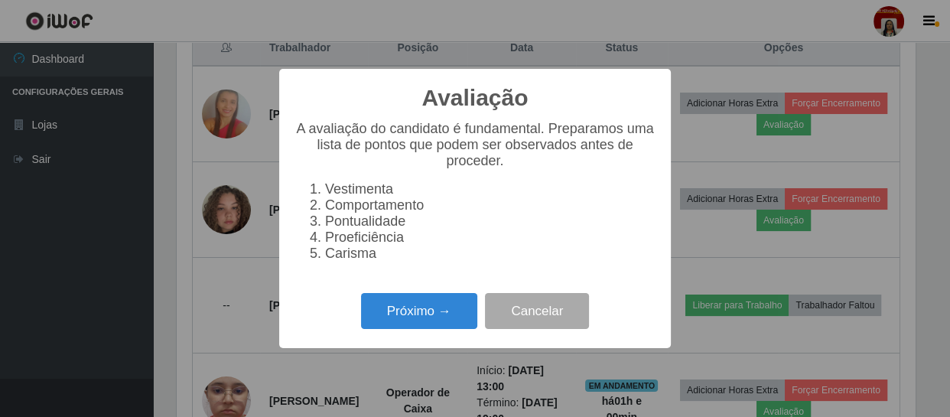
scroll to position [318, 738]
click at [427, 311] on button "Próximo →" at bounding box center [419, 311] width 116 height 36
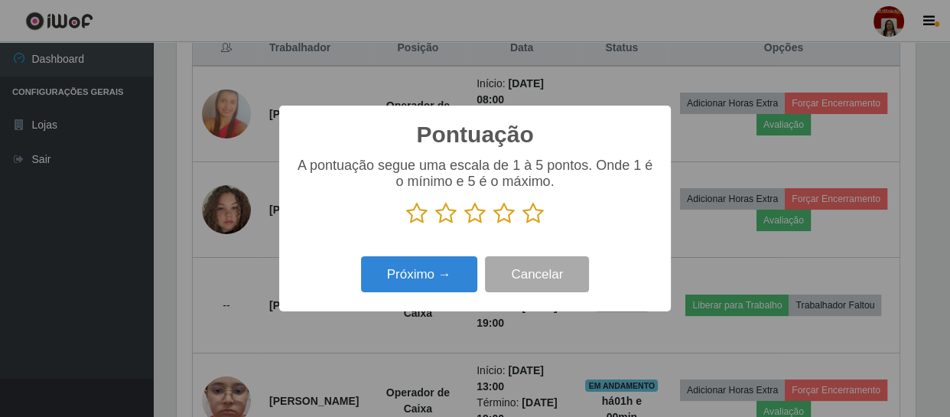
click at [536, 215] on icon at bounding box center [533, 213] width 21 height 23
click at [523, 225] on input "radio" at bounding box center [523, 225] width 0 height 0
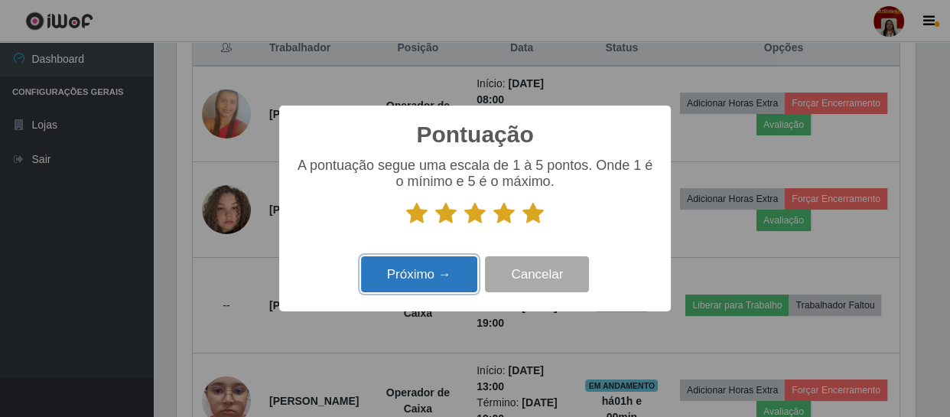
click at [445, 269] on button "Próximo →" at bounding box center [419, 274] width 116 height 36
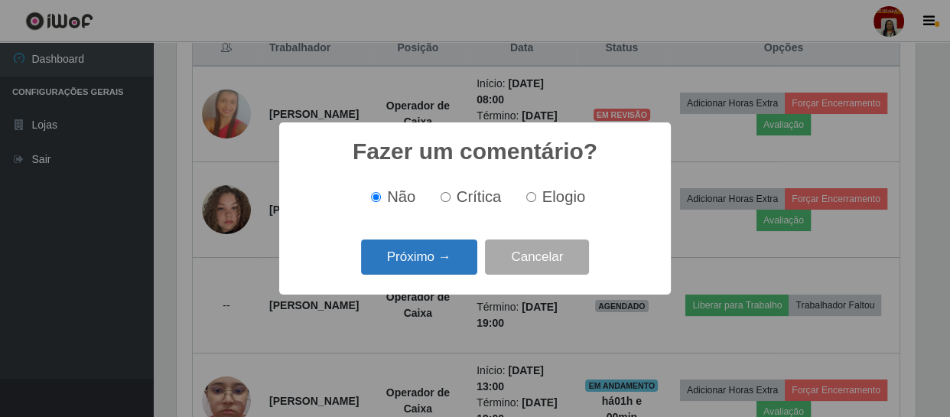
click at [438, 260] on button "Próximo →" at bounding box center [419, 257] width 116 height 36
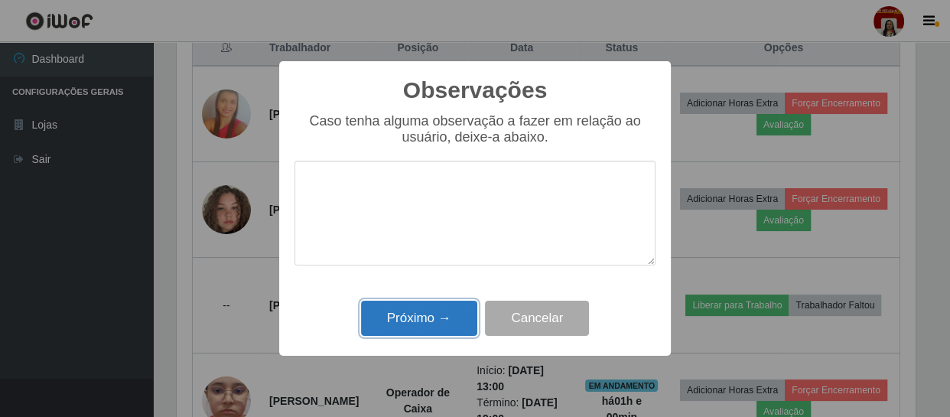
click at [434, 312] on button "Próximo →" at bounding box center [419, 319] width 116 height 36
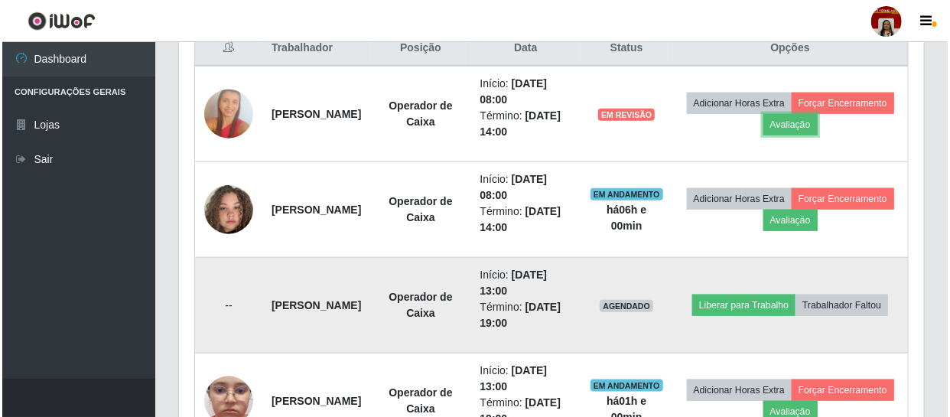
scroll to position [318, 745]
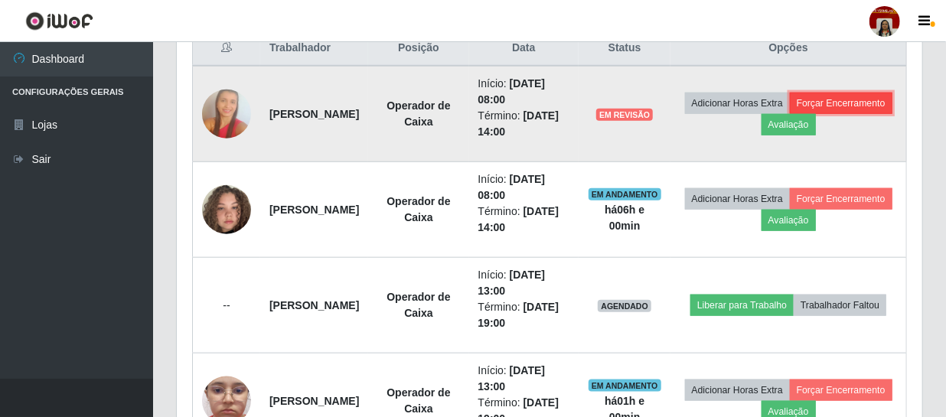
click at [790, 114] on button "Forçar Encerramento" at bounding box center [841, 103] width 103 height 21
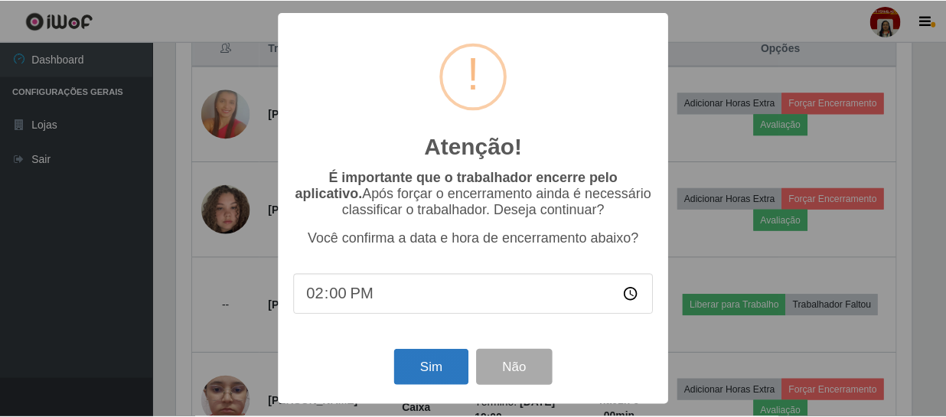
scroll to position [318, 738]
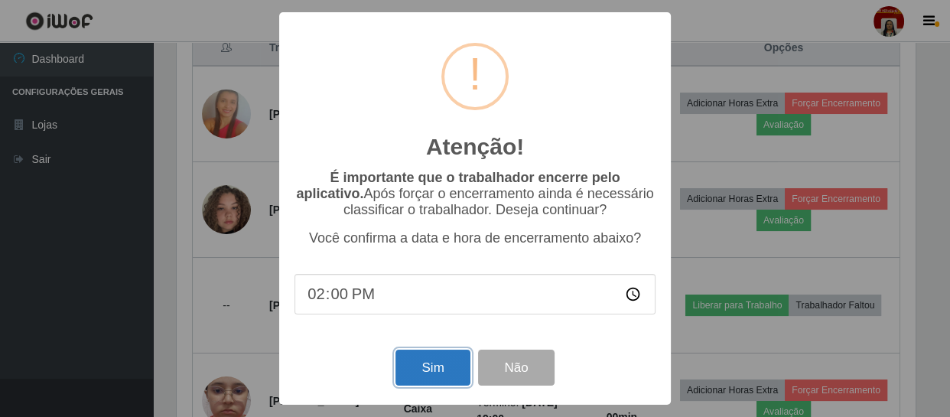
click at [409, 367] on button "Sim" at bounding box center [433, 368] width 74 height 36
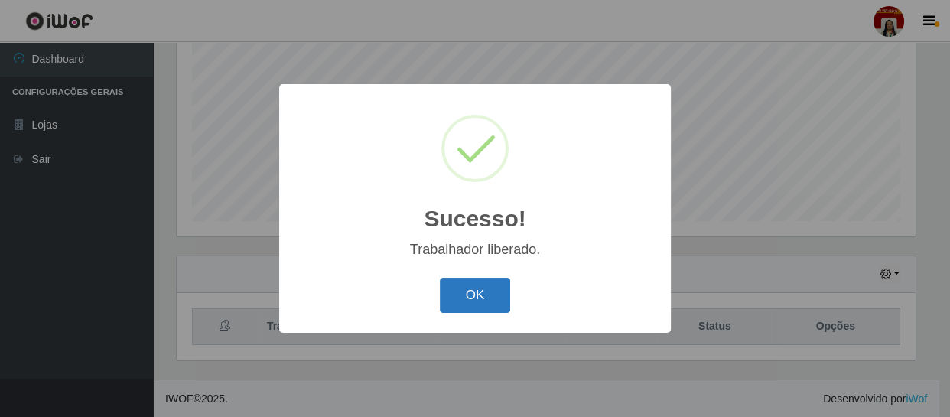
click at [494, 304] on button "OK" at bounding box center [475, 296] width 71 height 36
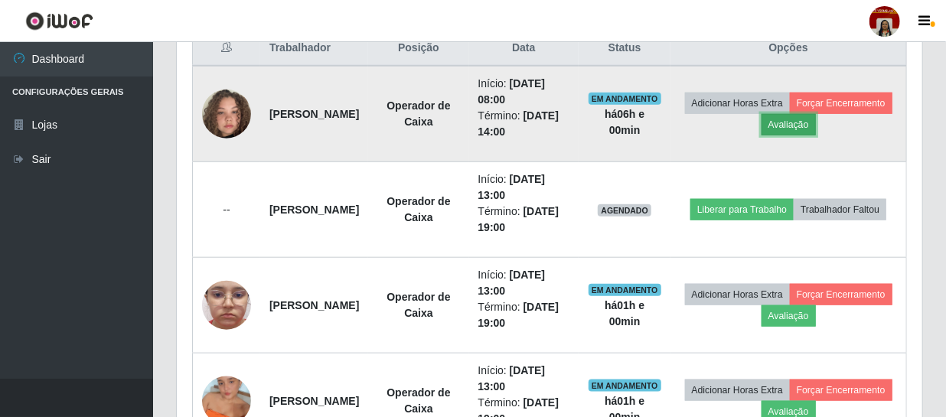
click at [816, 124] on button "Avaliação" at bounding box center [788, 124] width 54 height 21
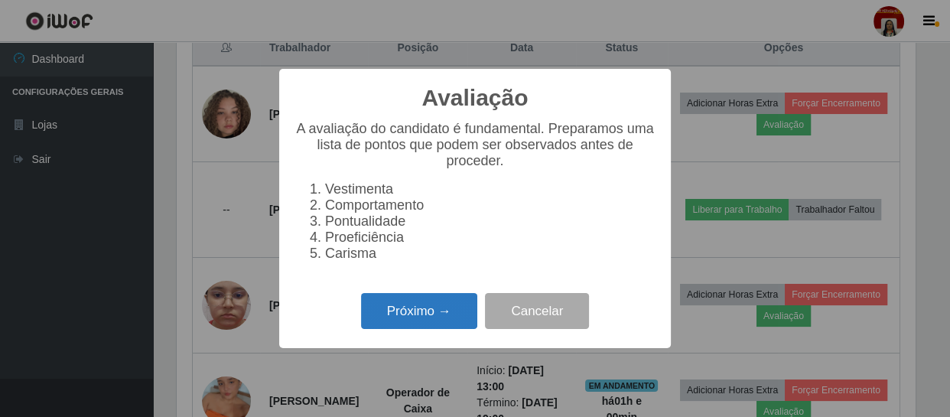
click at [464, 321] on button "Próximo →" at bounding box center [419, 311] width 116 height 36
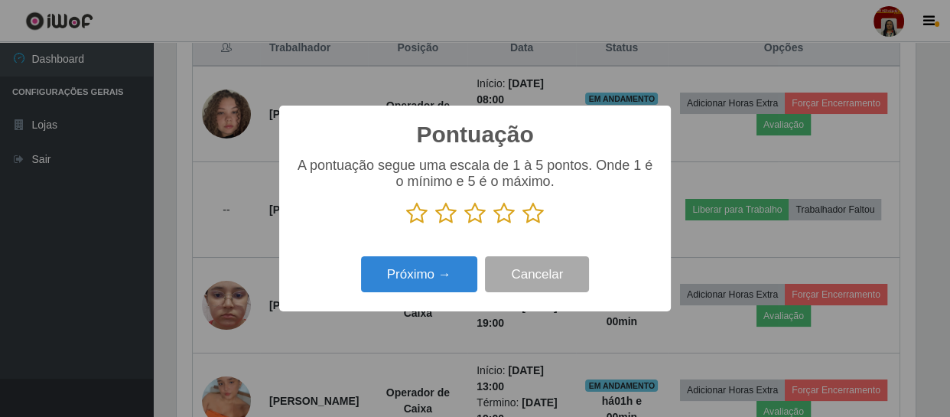
click at [536, 207] on icon at bounding box center [533, 213] width 21 height 23
click at [523, 225] on input "radio" at bounding box center [523, 225] width 0 height 0
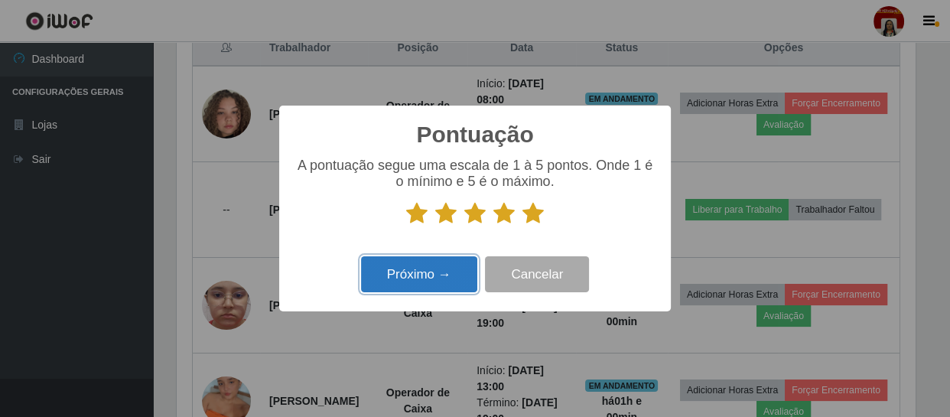
click at [436, 277] on button "Próximo →" at bounding box center [419, 274] width 116 height 36
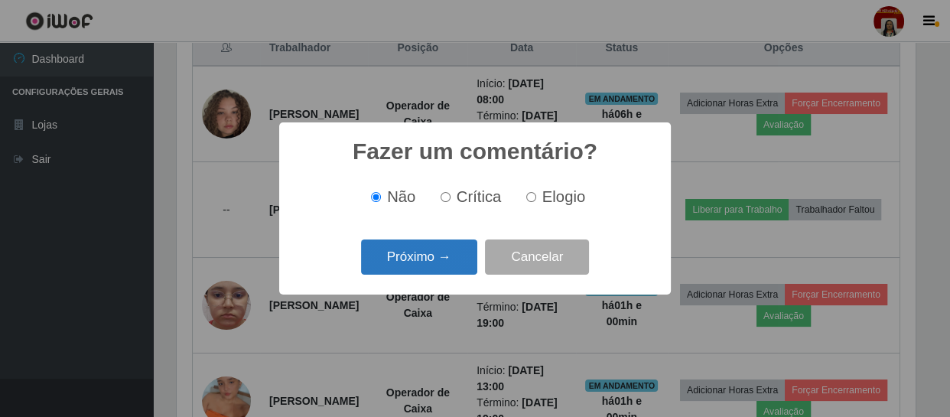
click at [438, 272] on button "Próximo →" at bounding box center [419, 257] width 116 height 36
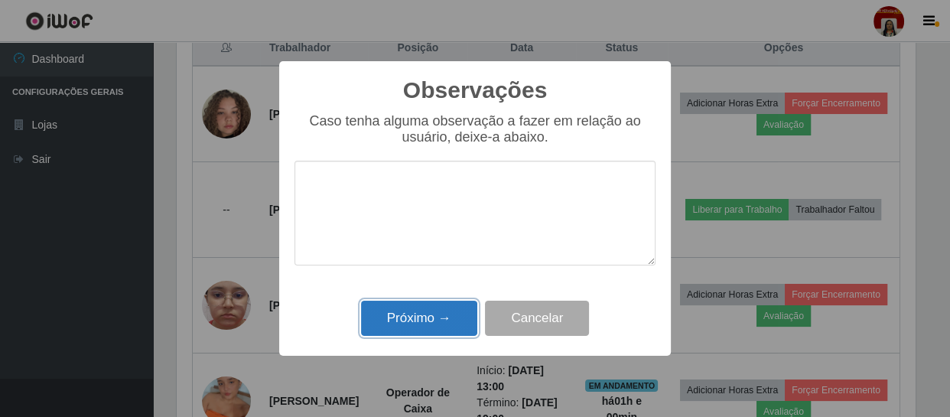
click at [458, 312] on button "Próximo →" at bounding box center [419, 319] width 116 height 36
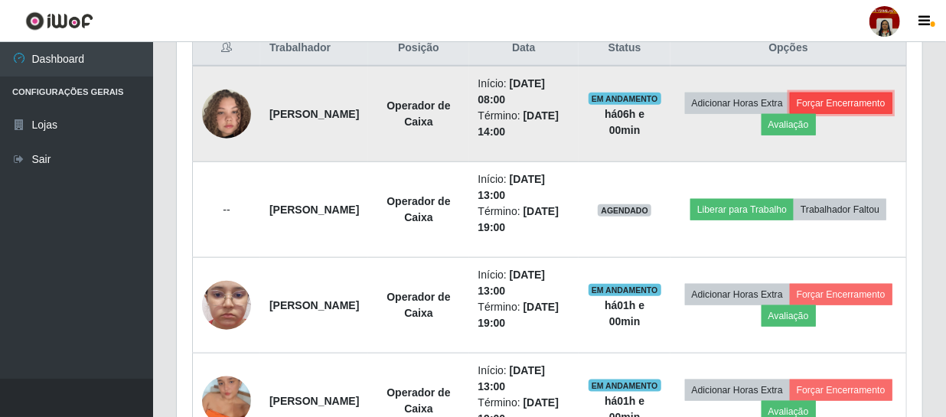
click at [790, 114] on button "Forçar Encerramento" at bounding box center [841, 103] width 103 height 21
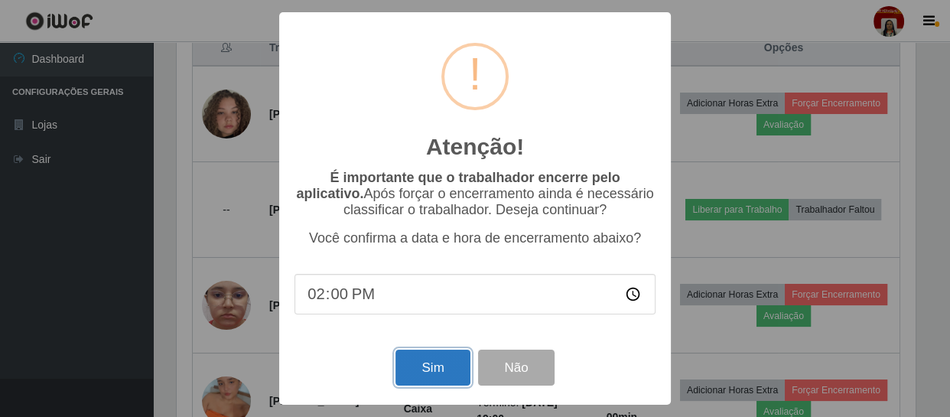
click at [437, 367] on button "Sim" at bounding box center [433, 368] width 74 height 36
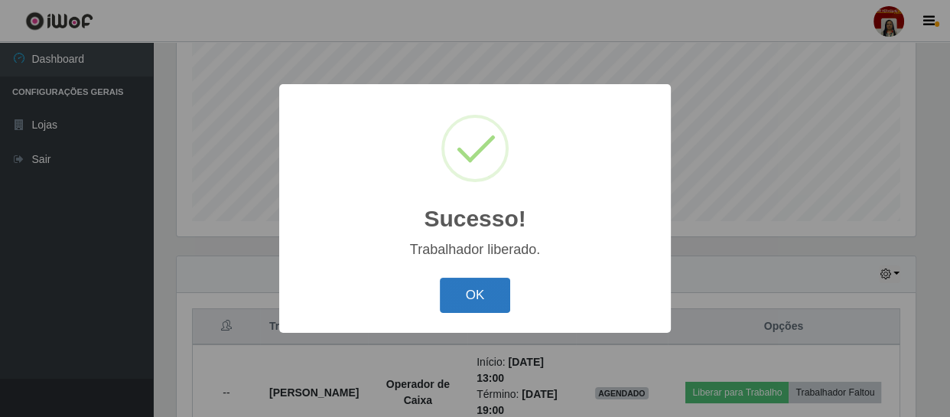
click at [468, 285] on button "OK" at bounding box center [475, 296] width 71 height 36
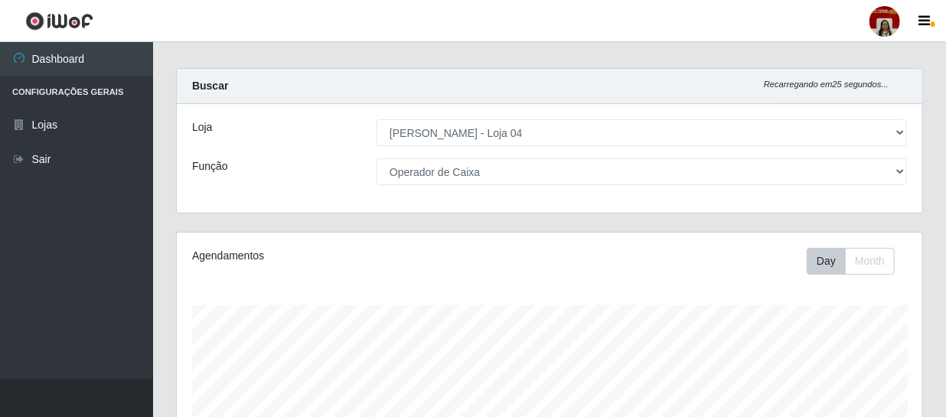
click at [621, 184] on div "Loja [Selecione...] Mar Vermelho - Loja 04 Função [Selecione...] ASG ASG + ASG …" at bounding box center [549, 158] width 745 height 109
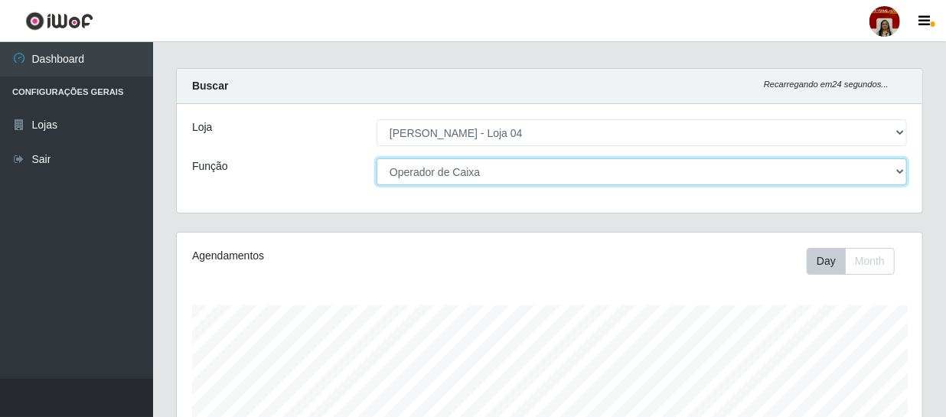
drag, startPoint x: 573, startPoint y: 169, endPoint x: 504, endPoint y: 176, distance: 69.2
click at [567, 170] on select "[Selecione...] ASG ASG + ASG ++ Auxiliar de Depósito Auxiliar de Depósito + Aux…" at bounding box center [641, 171] width 530 height 27
click at [376, 158] on select "[Selecione...] ASG ASG + ASG ++ Auxiliar de Depósito Auxiliar de Depósito + Aux…" at bounding box center [641, 171] width 530 height 27
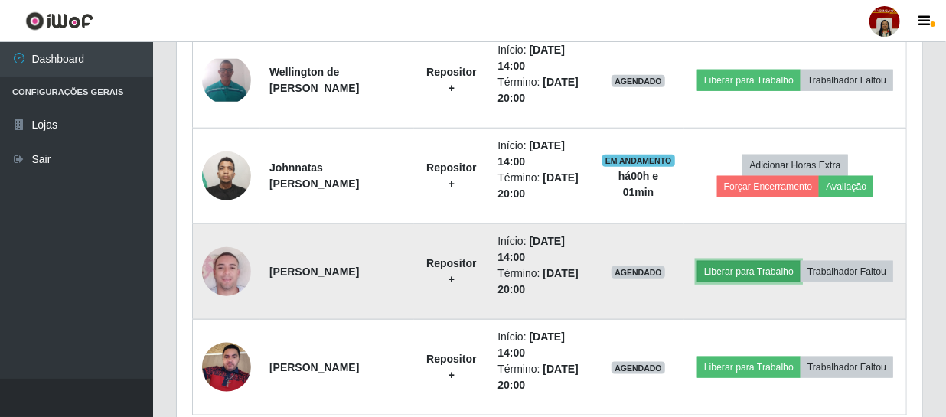
click at [757, 273] on button "Liberar para Trabalho" at bounding box center [748, 271] width 103 height 21
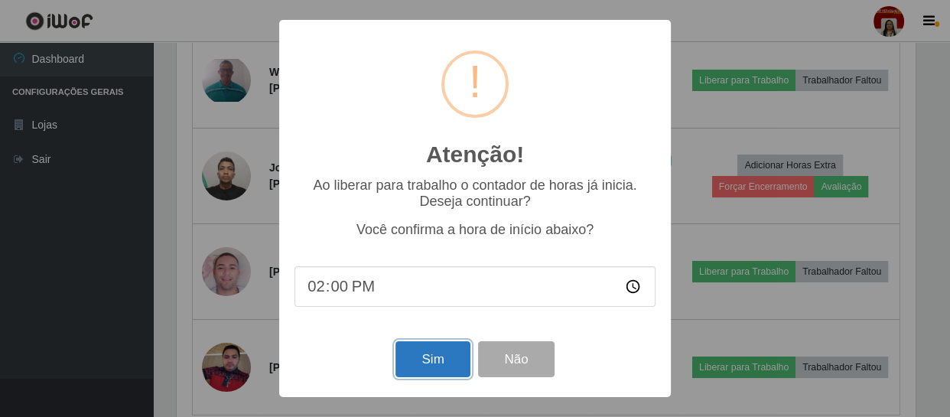
click at [448, 357] on button "Sim" at bounding box center [433, 359] width 74 height 36
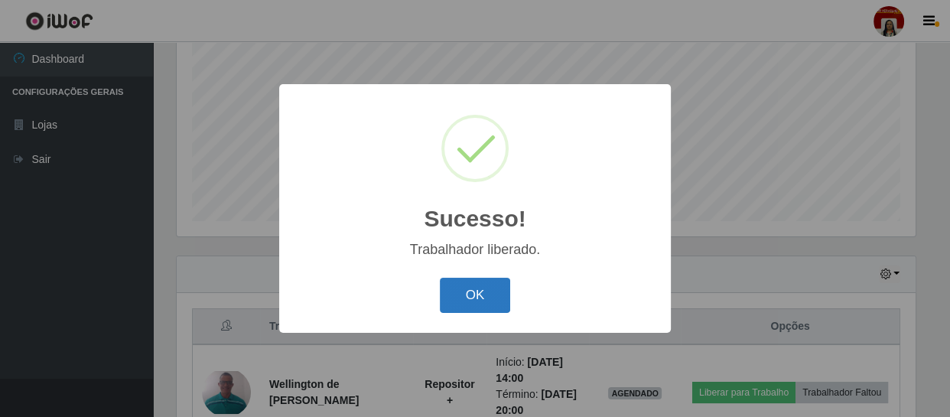
click at [471, 295] on button "OK" at bounding box center [475, 296] width 71 height 36
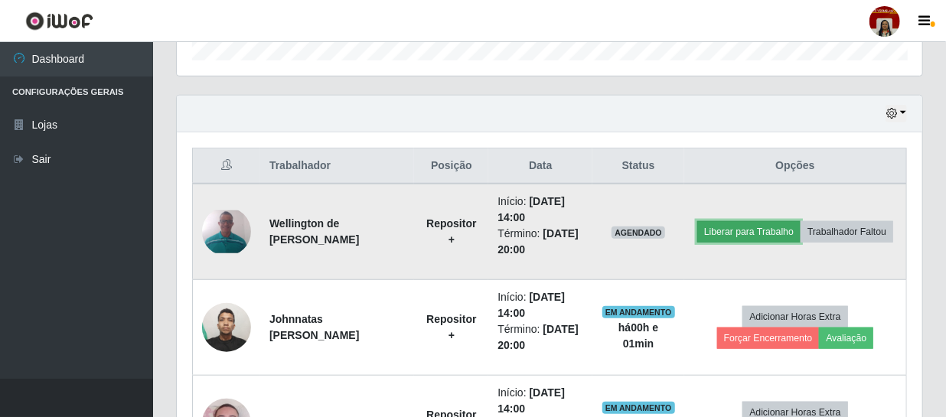
click at [752, 228] on button "Liberar para Trabalho" at bounding box center [748, 231] width 103 height 21
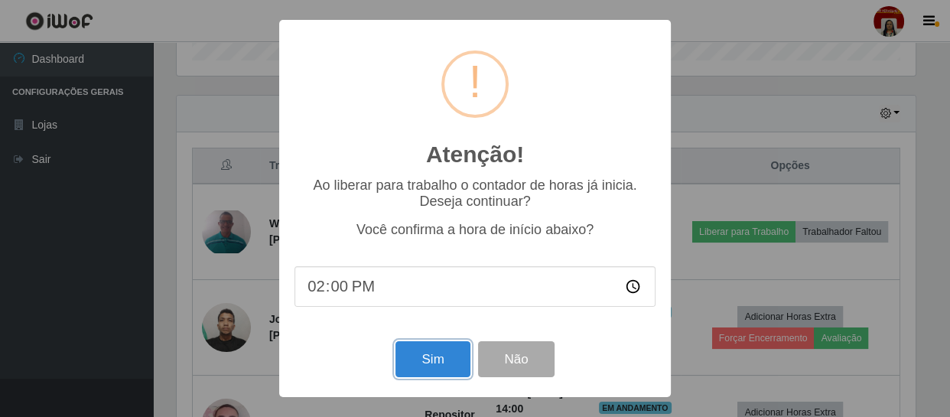
click at [436, 352] on button "Sim" at bounding box center [433, 359] width 74 height 36
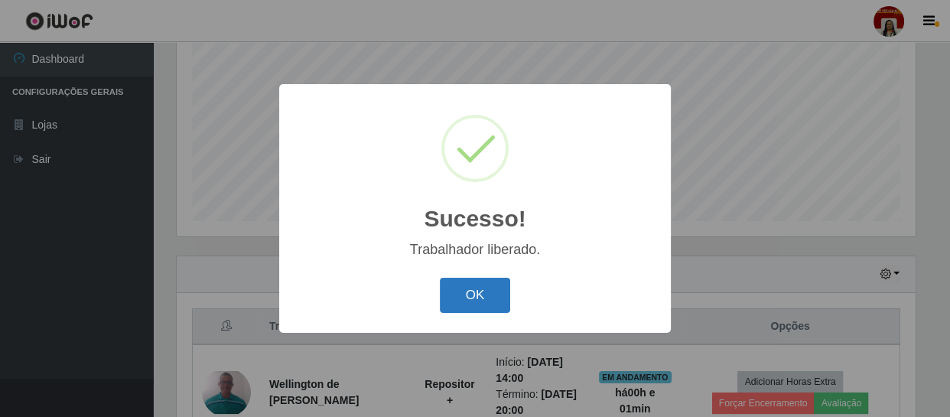
click at [463, 291] on button "OK" at bounding box center [475, 296] width 71 height 36
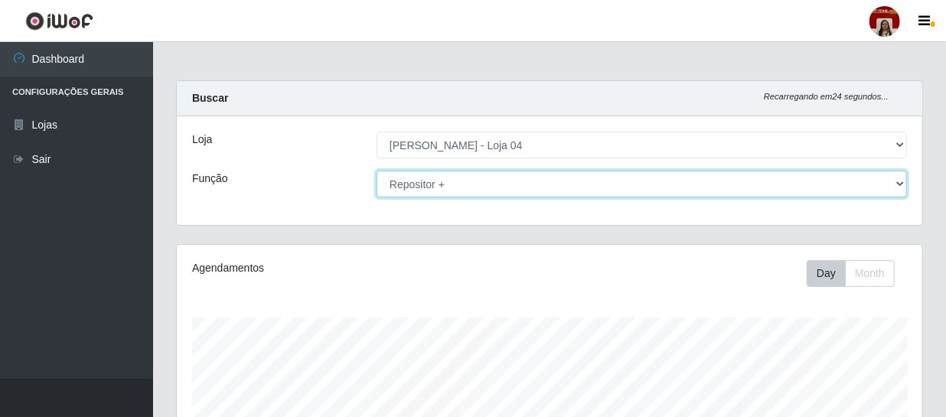
click at [555, 189] on select "[Selecione...] ASG ASG + ASG ++ Auxiliar de Depósito Auxiliar de Depósito + Aux…" at bounding box center [641, 184] width 530 height 27
select select "24"
click at [376, 171] on select "[Selecione...] ASG ASG + ASG ++ Auxiliar de Depósito Auxiliar de Depósito + Aux…" at bounding box center [641, 184] width 530 height 27
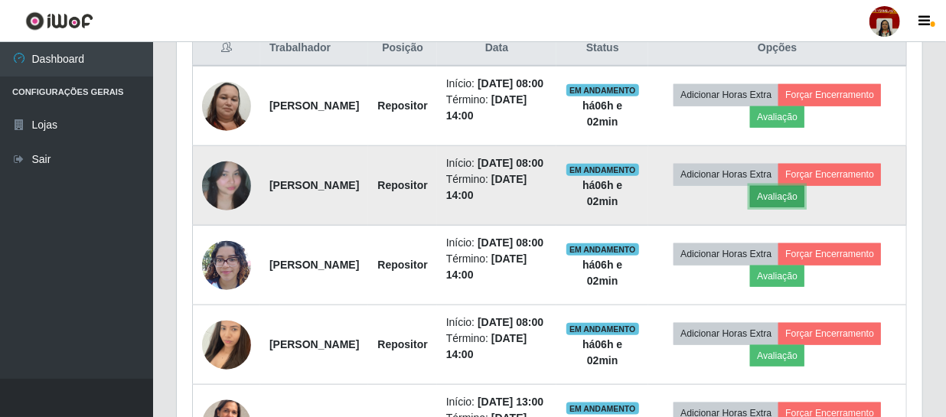
click at [804, 207] on button "Avaliação" at bounding box center [777, 196] width 54 height 21
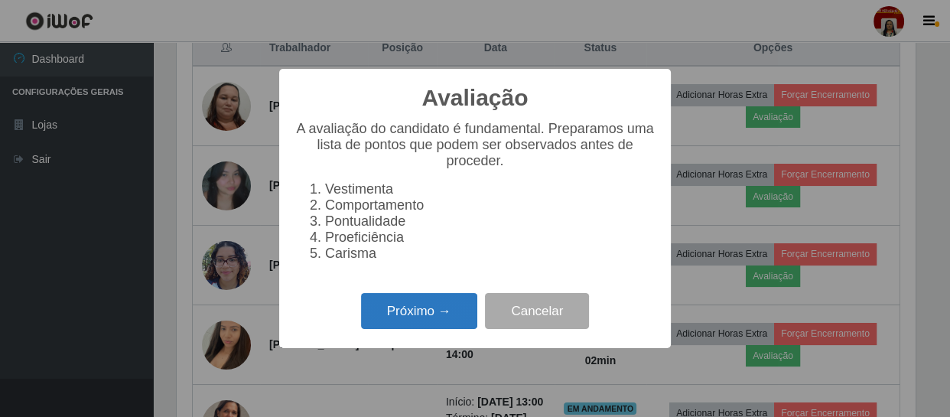
click at [428, 320] on button "Próximo →" at bounding box center [419, 311] width 116 height 36
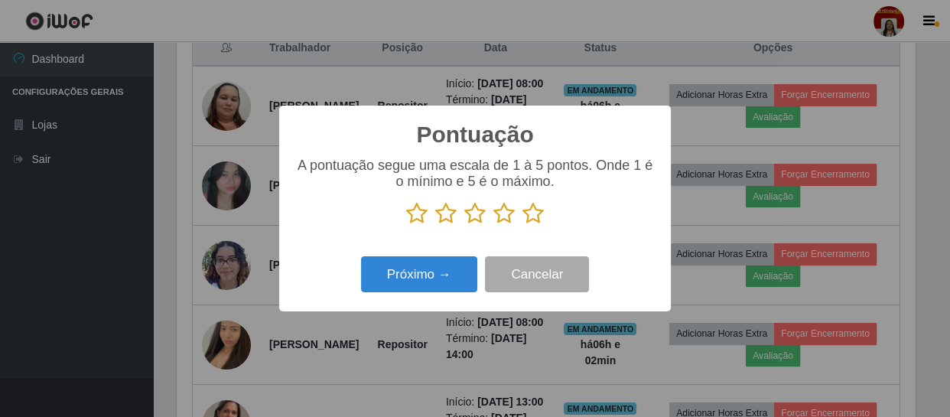
click at [533, 217] on icon at bounding box center [533, 213] width 21 height 23
click at [523, 225] on input "radio" at bounding box center [523, 225] width 0 height 0
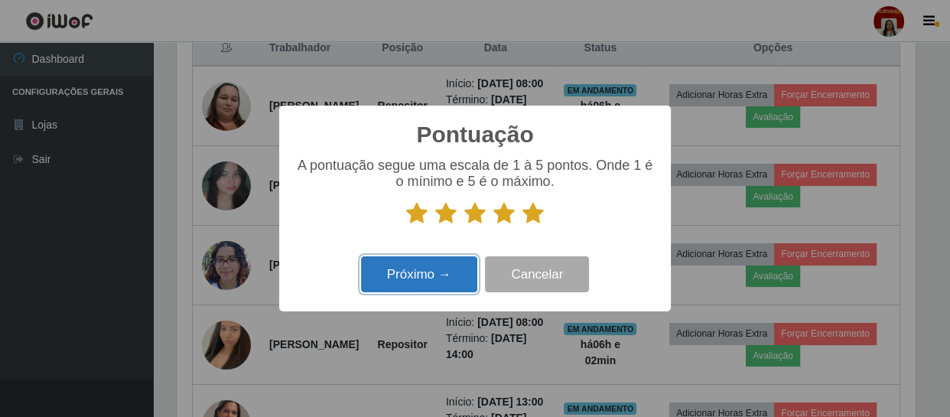
click at [407, 284] on button "Próximo →" at bounding box center [419, 274] width 116 height 36
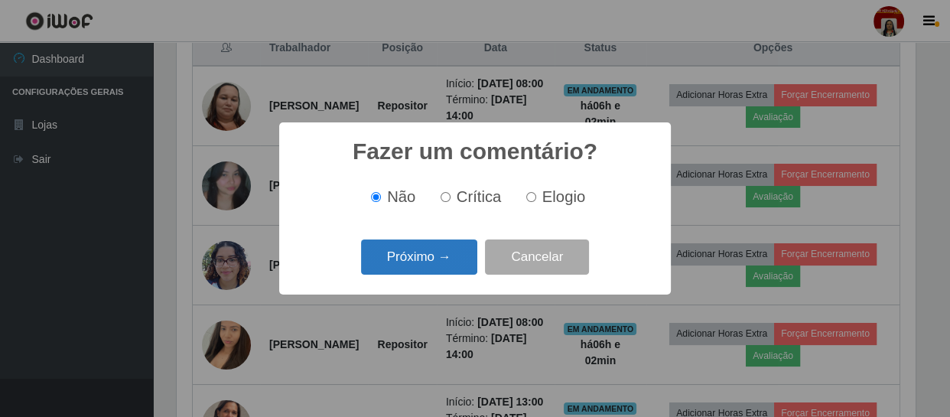
click at [426, 262] on button "Próximo →" at bounding box center [419, 257] width 116 height 36
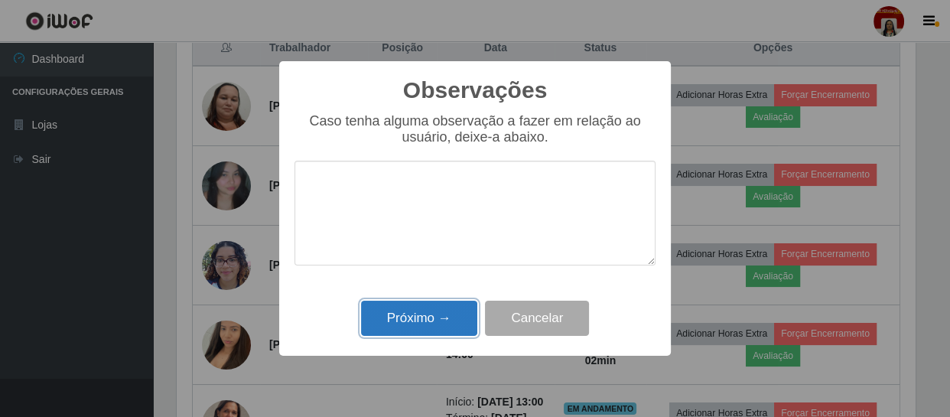
click at [420, 321] on button "Próximo →" at bounding box center [419, 319] width 116 height 36
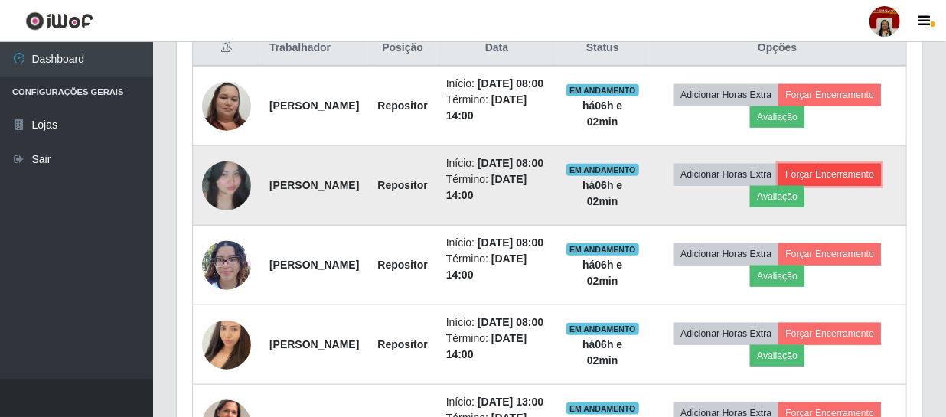
click at [778, 185] on button "Forçar Encerramento" at bounding box center [829, 174] width 103 height 21
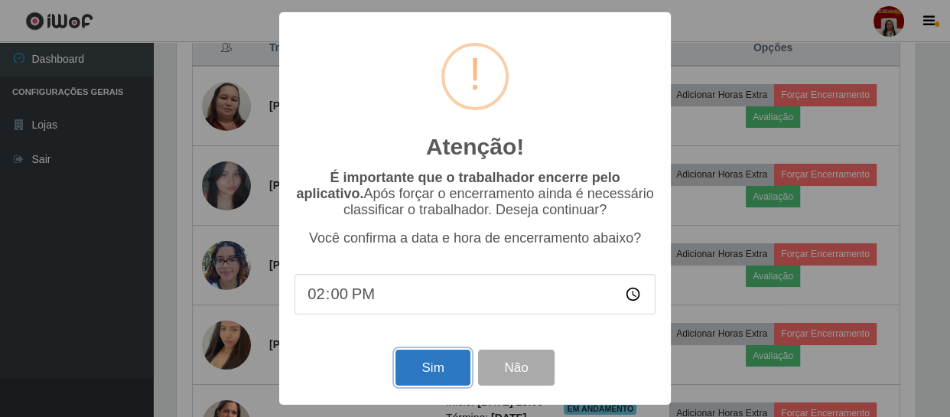
click at [446, 360] on button "Sim" at bounding box center [433, 368] width 74 height 36
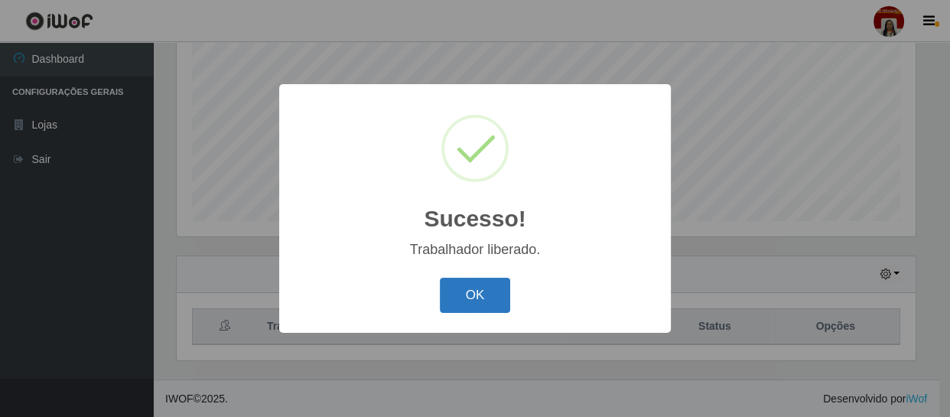
click at [486, 298] on button "OK" at bounding box center [475, 296] width 71 height 36
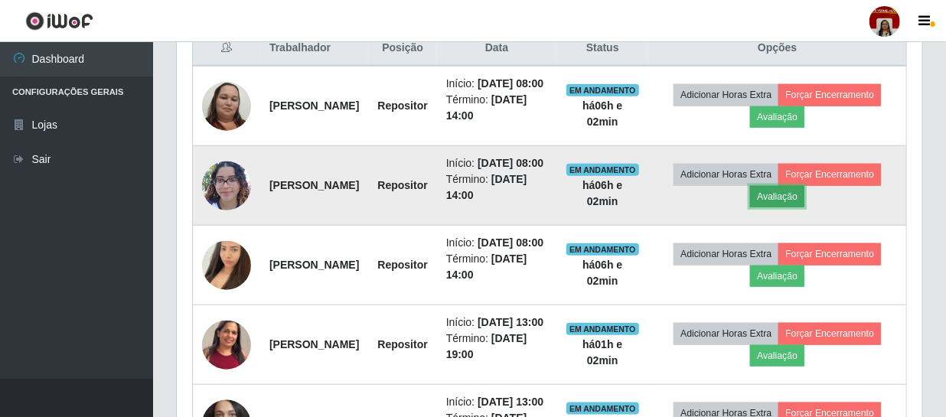
click at [804, 207] on button "Avaliação" at bounding box center [777, 196] width 54 height 21
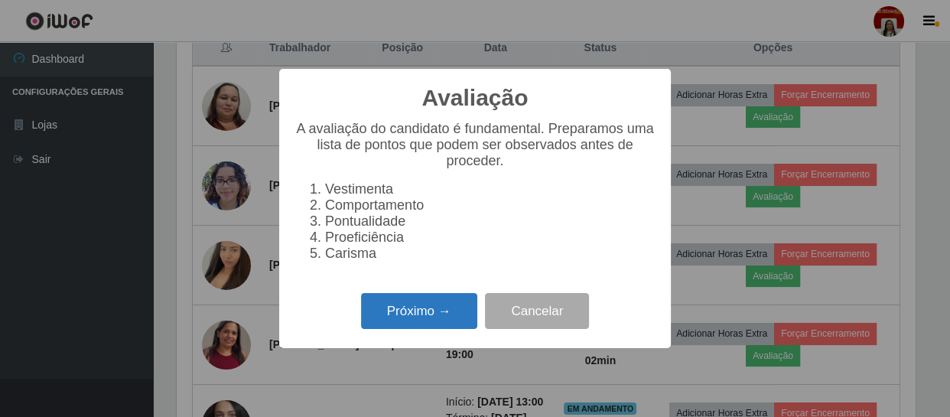
click at [429, 321] on button "Próximo →" at bounding box center [419, 311] width 116 height 36
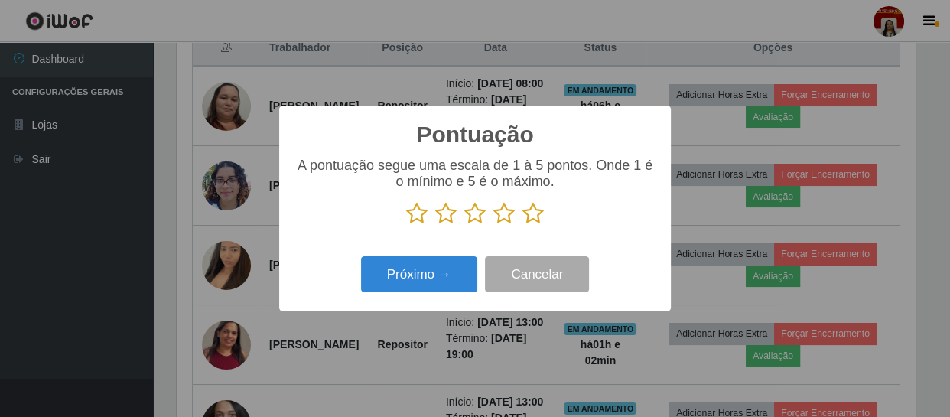
click at [529, 218] on icon at bounding box center [533, 213] width 21 height 23
click at [523, 225] on input "radio" at bounding box center [523, 225] width 0 height 0
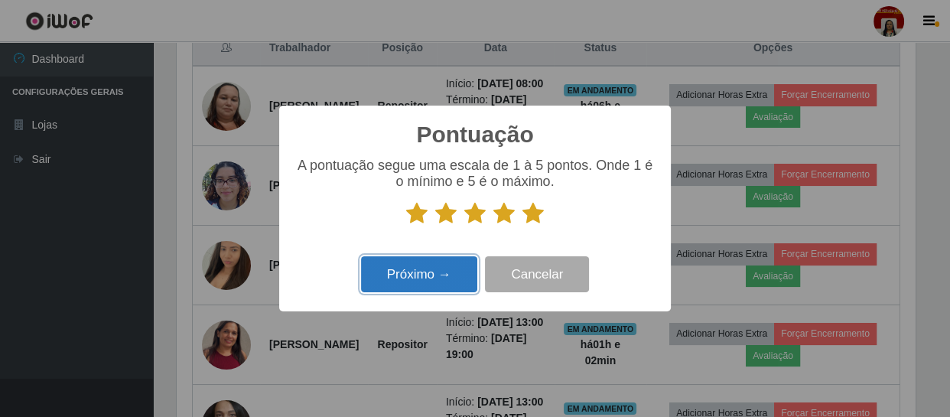
click at [411, 266] on button "Próximo →" at bounding box center [419, 274] width 116 height 36
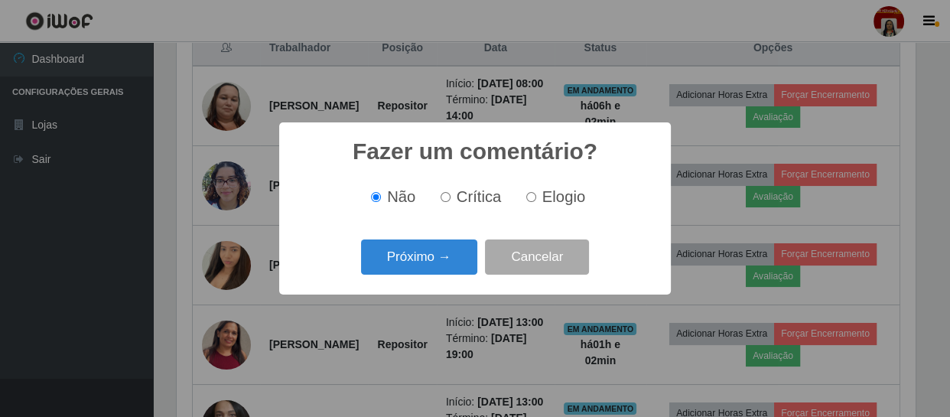
click at [421, 263] on button "Próximo →" at bounding box center [419, 257] width 116 height 36
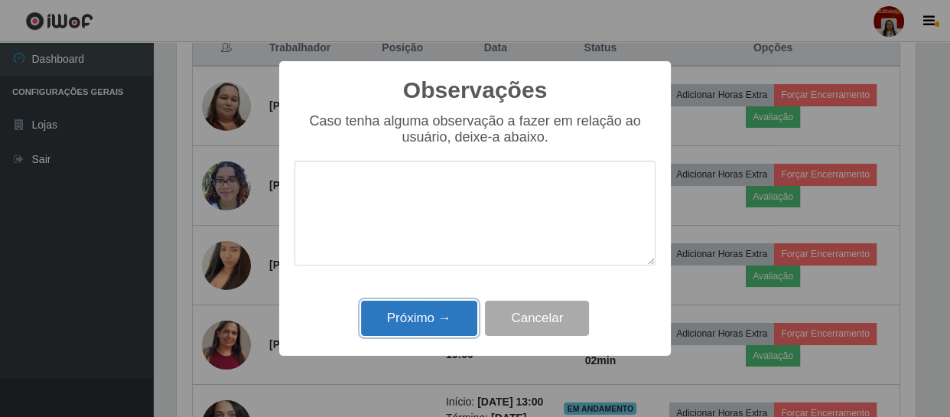
click at [423, 315] on button "Próximo →" at bounding box center [419, 319] width 116 height 36
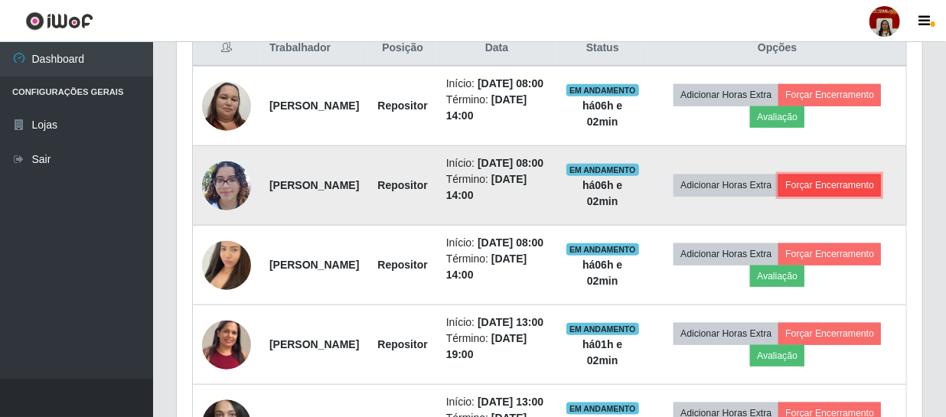
click at [789, 196] on button "Forçar Encerramento" at bounding box center [829, 184] width 103 height 21
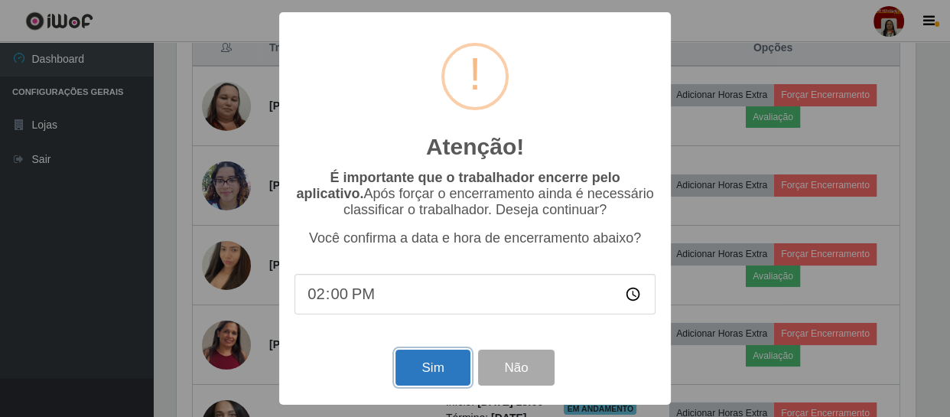
click at [423, 377] on button "Sim" at bounding box center [433, 368] width 74 height 36
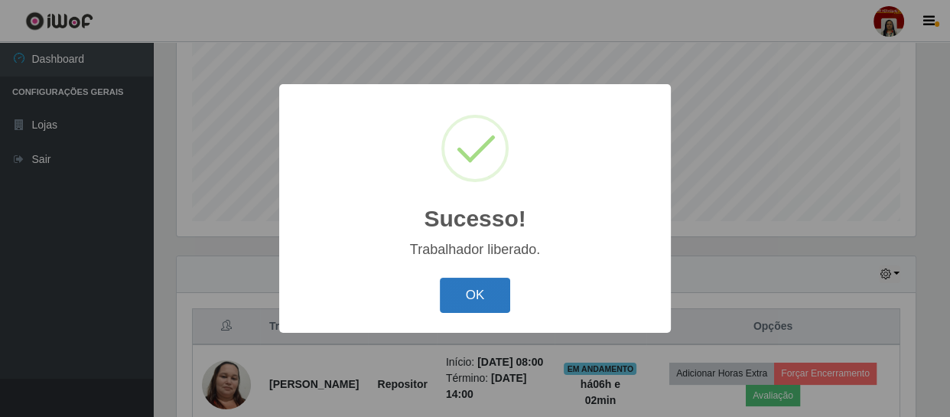
click at [468, 293] on button "OK" at bounding box center [475, 296] width 71 height 36
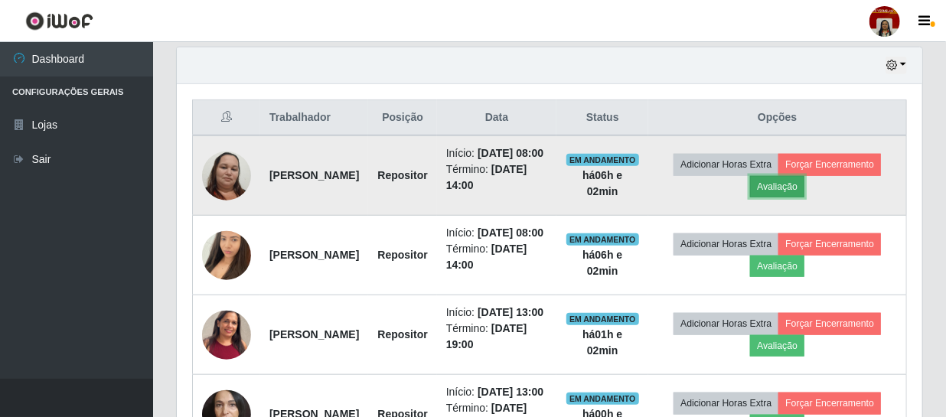
click at [804, 190] on button "Avaliação" at bounding box center [777, 186] width 54 height 21
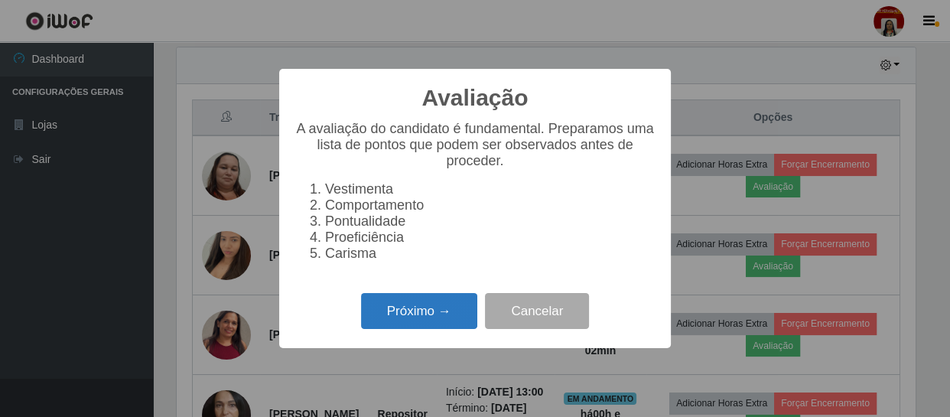
click at [422, 312] on button "Próximo →" at bounding box center [419, 311] width 116 height 36
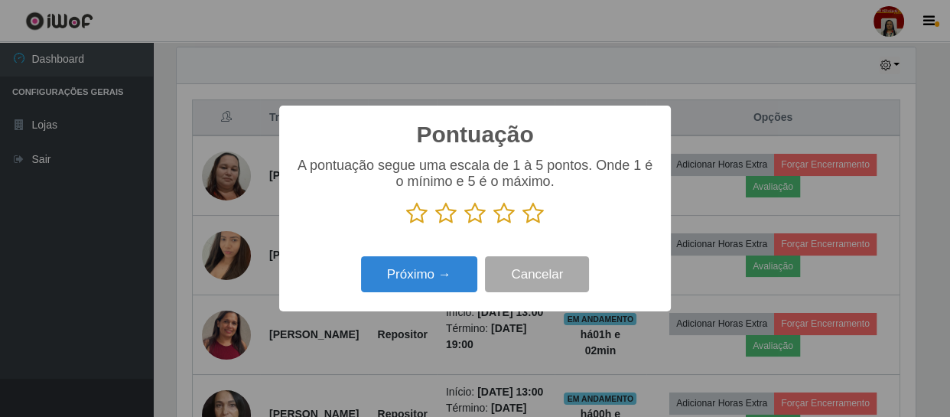
click at [543, 221] on p at bounding box center [475, 213] width 361 height 23
click at [532, 219] on icon at bounding box center [533, 213] width 21 height 23
click at [523, 225] on input "radio" at bounding box center [523, 225] width 0 height 0
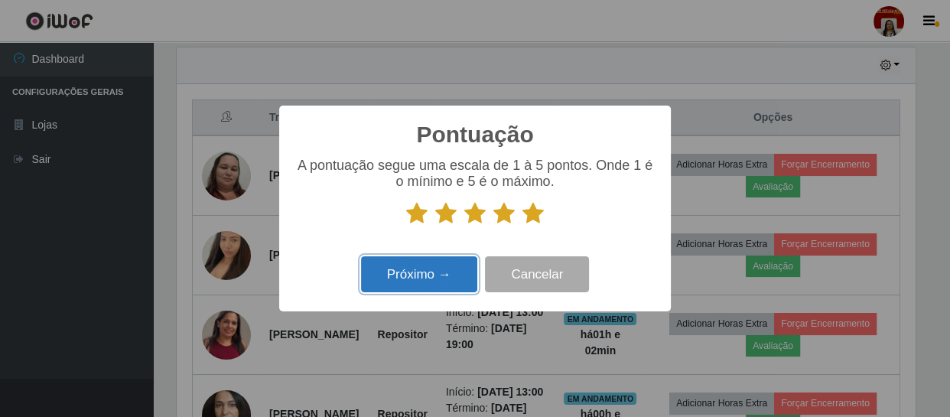
click at [459, 263] on button "Próximo →" at bounding box center [419, 274] width 116 height 36
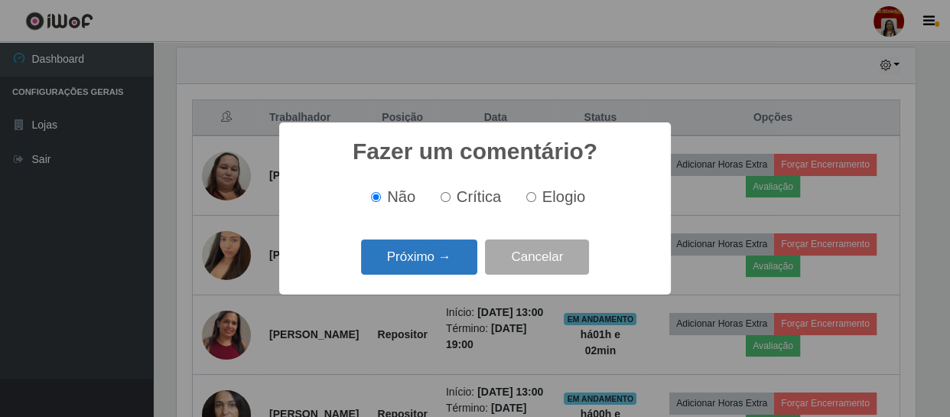
click at [455, 266] on button "Próximo →" at bounding box center [419, 257] width 116 height 36
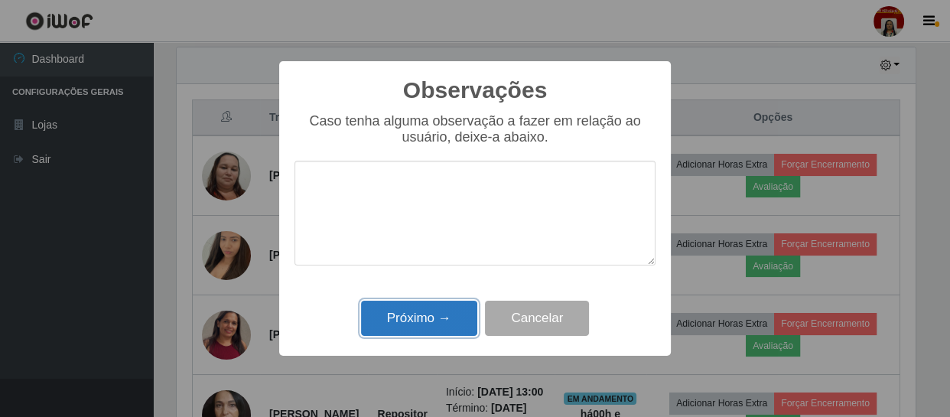
click at [441, 311] on button "Próximo →" at bounding box center [419, 319] width 116 height 36
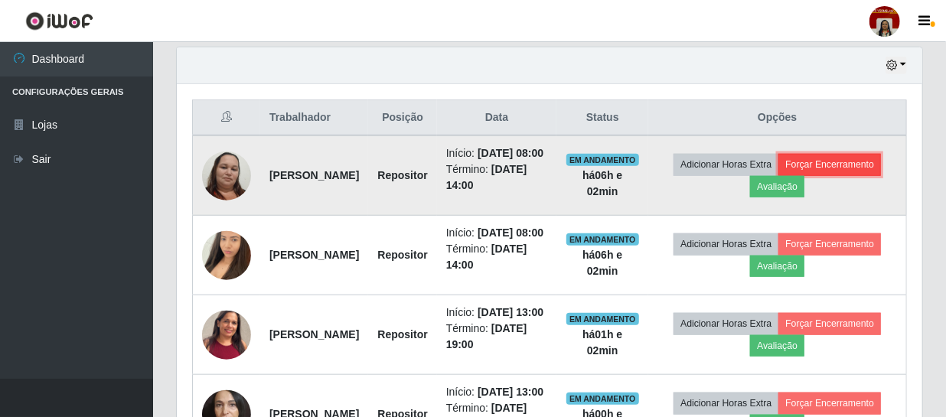
click at [778, 175] on button "Forçar Encerramento" at bounding box center [829, 164] width 103 height 21
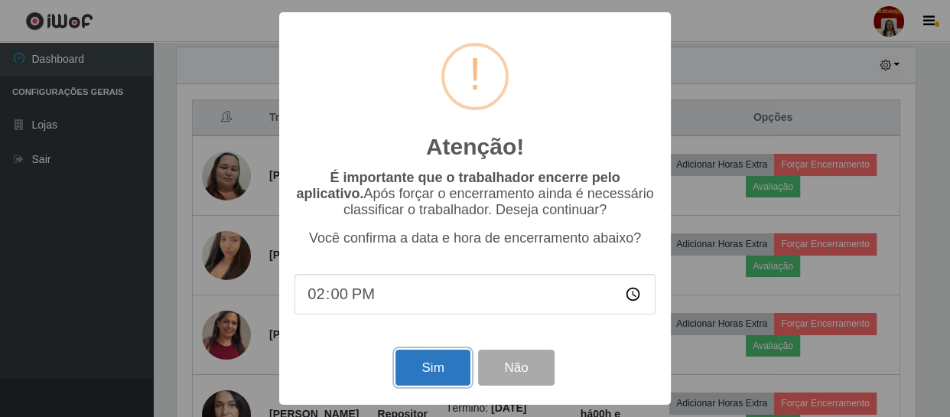
click at [435, 369] on button "Sim" at bounding box center [433, 368] width 74 height 36
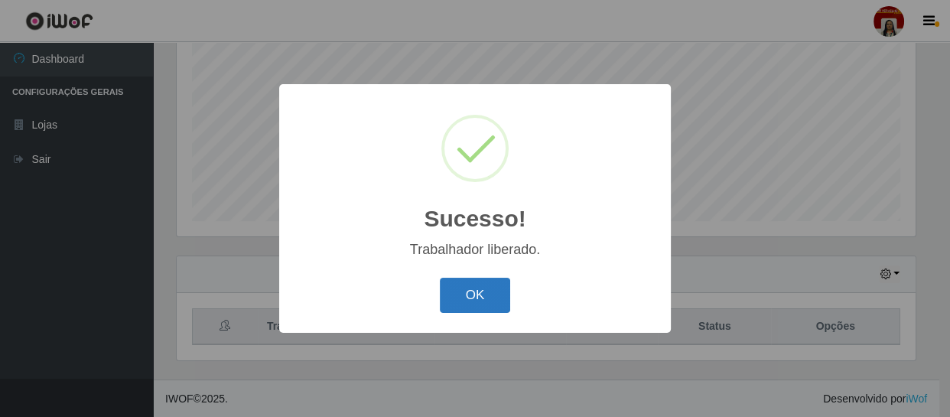
click at [494, 299] on button "OK" at bounding box center [475, 296] width 71 height 36
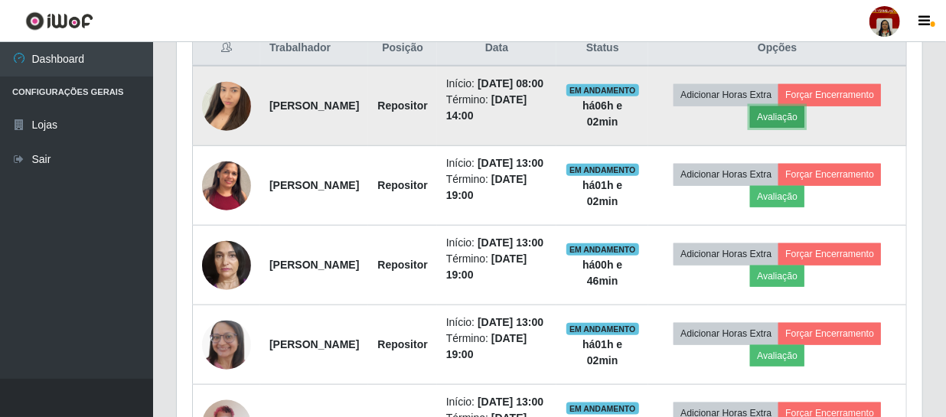
click at [804, 120] on button "Avaliação" at bounding box center [777, 116] width 54 height 21
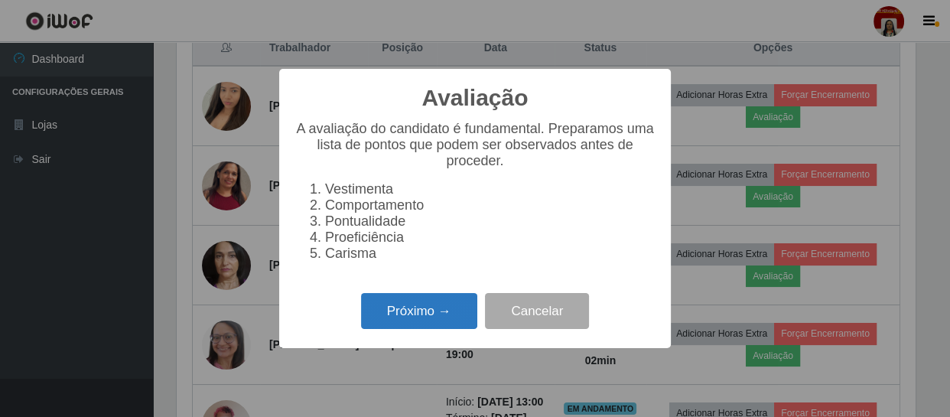
click at [451, 306] on button "Próximo →" at bounding box center [419, 311] width 116 height 36
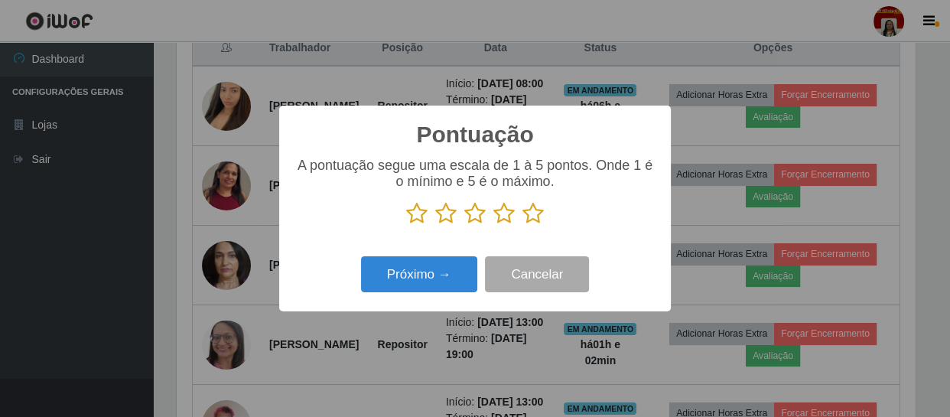
click at [528, 210] on icon at bounding box center [533, 213] width 21 height 23
click at [523, 225] on input "radio" at bounding box center [523, 225] width 0 height 0
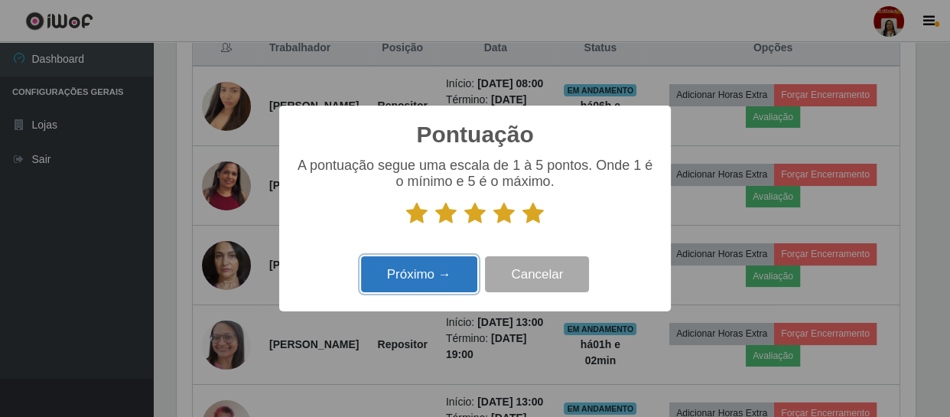
click at [452, 273] on button "Próximo →" at bounding box center [419, 274] width 116 height 36
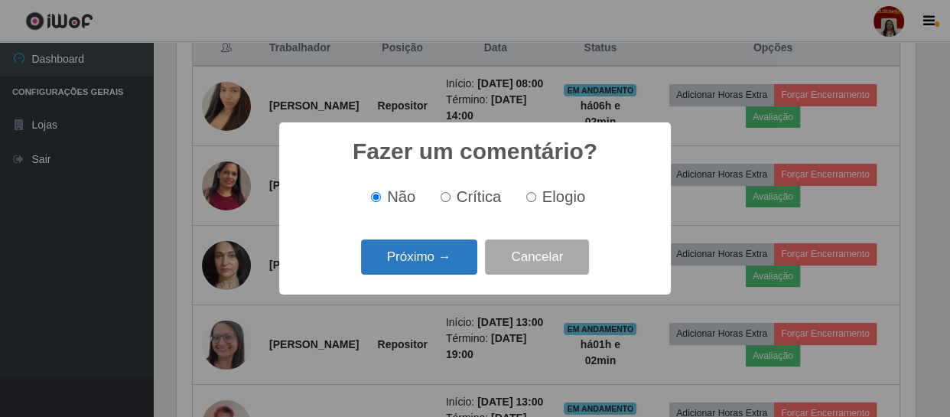
click at [454, 259] on button "Próximo →" at bounding box center [419, 257] width 116 height 36
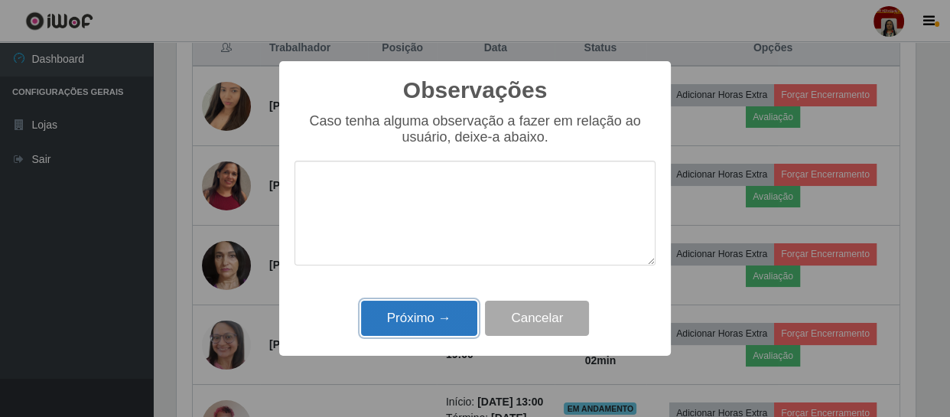
click at [445, 321] on button "Próximo →" at bounding box center [419, 319] width 116 height 36
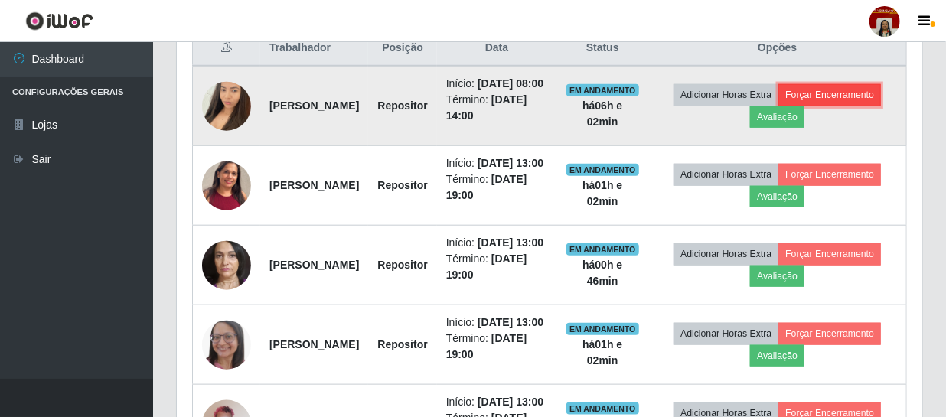
click at [778, 106] on button "Forçar Encerramento" at bounding box center [829, 94] width 103 height 21
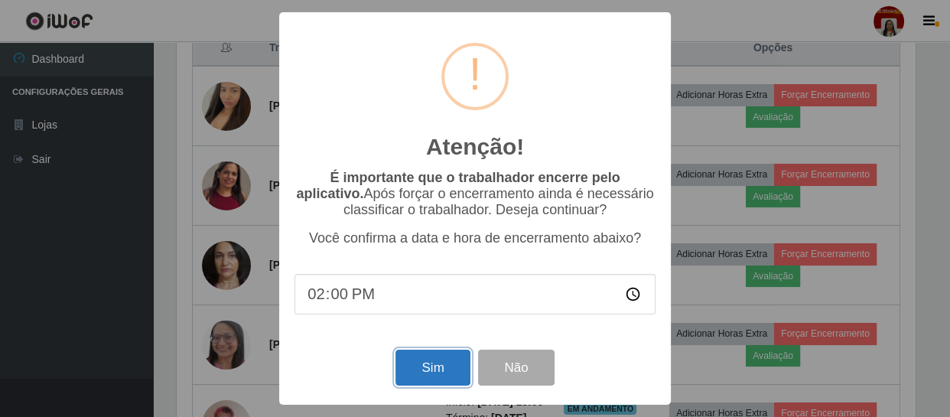
click at [432, 363] on button "Sim" at bounding box center [433, 368] width 74 height 36
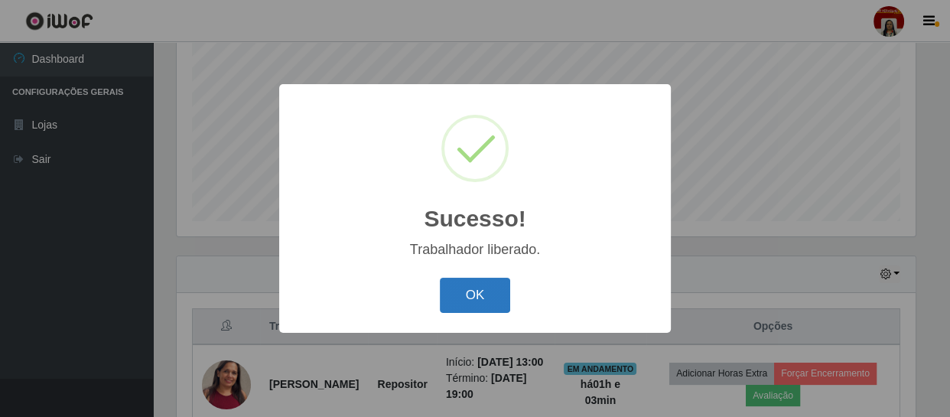
click at [461, 295] on button "OK" at bounding box center [475, 296] width 71 height 36
